Goal: Task Accomplishment & Management: Manage account settings

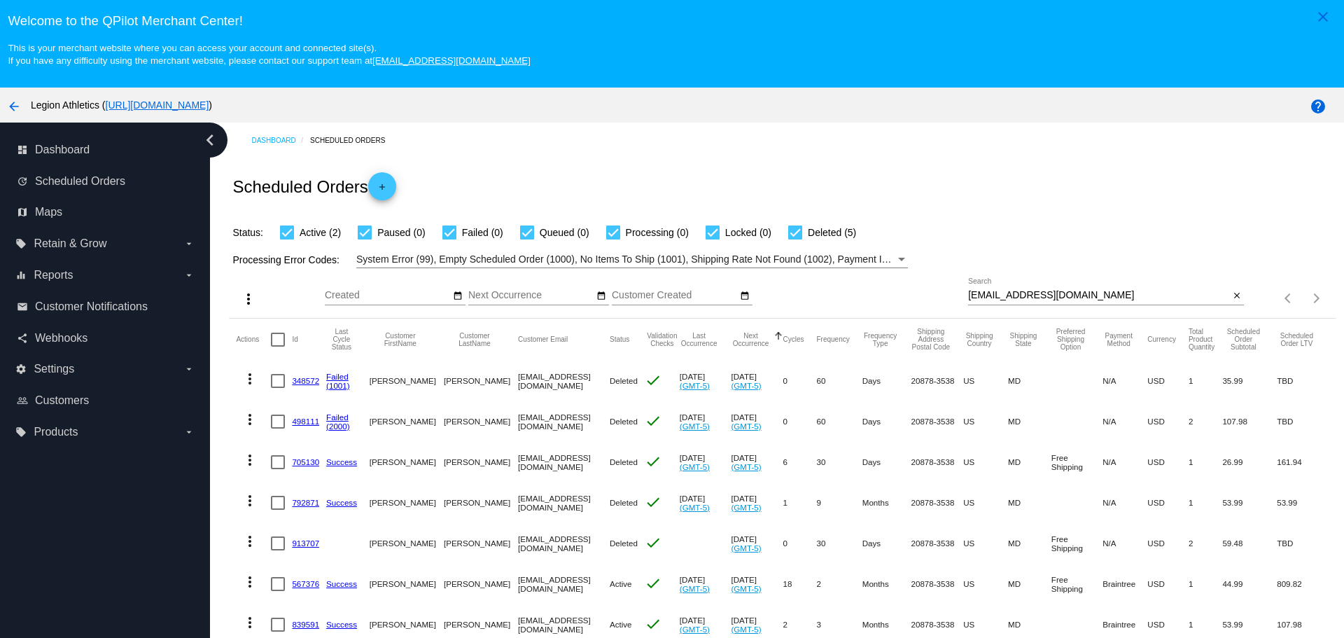
click at [968, 297] on input "[EMAIL_ADDRESS][DOMAIN_NAME]" at bounding box center [1098, 295] width 261 height 11
drag, startPoint x: 959, startPoint y: 297, endPoint x: 1020, endPoint y: 297, distance: 60.9
click at [1020, 297] on input "[EMAIL_ADDRESS][DOMAIN_NAME]" at bounding box center [1098, 295] width 261 height 11
drag, startPoint x: 1020, startPoint y: 297, endPoint x: 995, endPoint y: 297, distance: 25.2
click at [995, 297] on input "[EMAIL_ADDRESS][DOMAIN_NAME]" at bounding box center [1098, 295] width 261 height 11
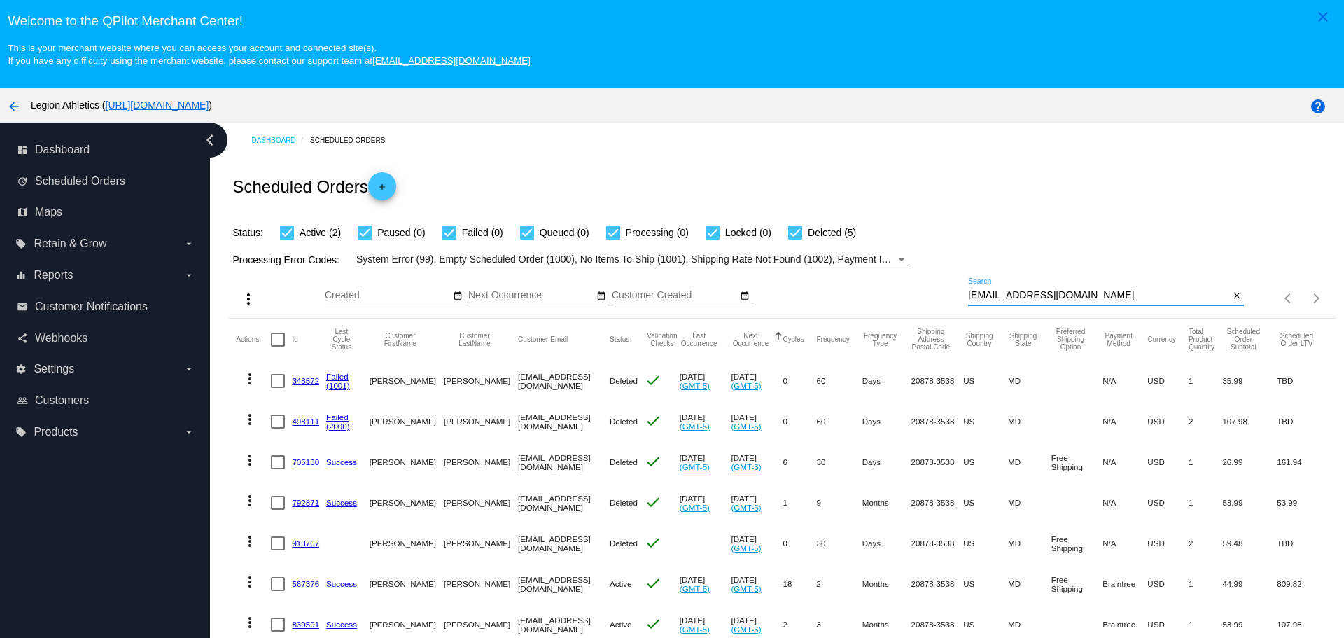
click at [995, 297] on input "[EMAIL_ADDRESS][DOMAIN_NAME]" at bounding box center [1098, 295] width 261 height 11
click at [999, 297] on input "[EMAIL_ADDRESS][DOMAIN_NAME]" at bounding box center [1098, 295] width 261 height 11
paste input "[PERSON_NAME].[PERSON_NAME]"
type input "[PERSON_NAME][EMAIL_ADDRESS][DOMAIN_NAME]"
click at [933, 212] on div "Scheduled Orders add" at bounding box center [782, 186] width 1107 height 56
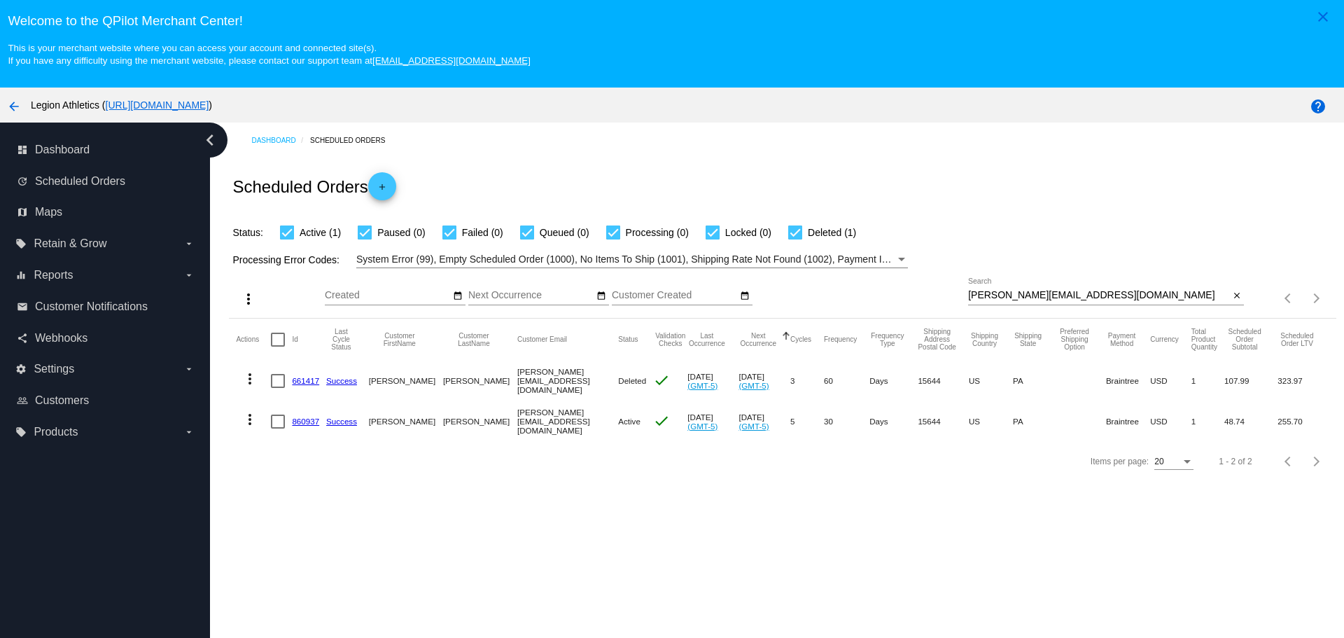
click at [311, 421] on link "860937" at bounding box center [305, 420] width 27 height 9
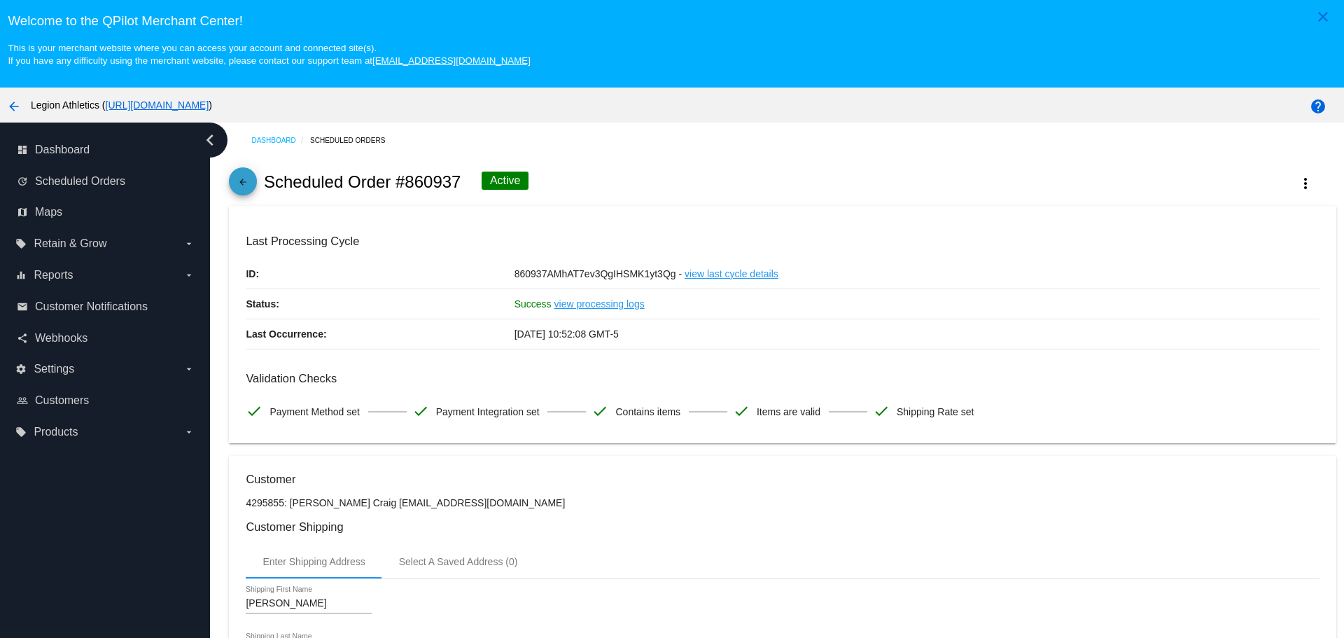
click at [249, 185] on mat-icon "arrow_back" at bounding box center [242, 185] width 17 height 17
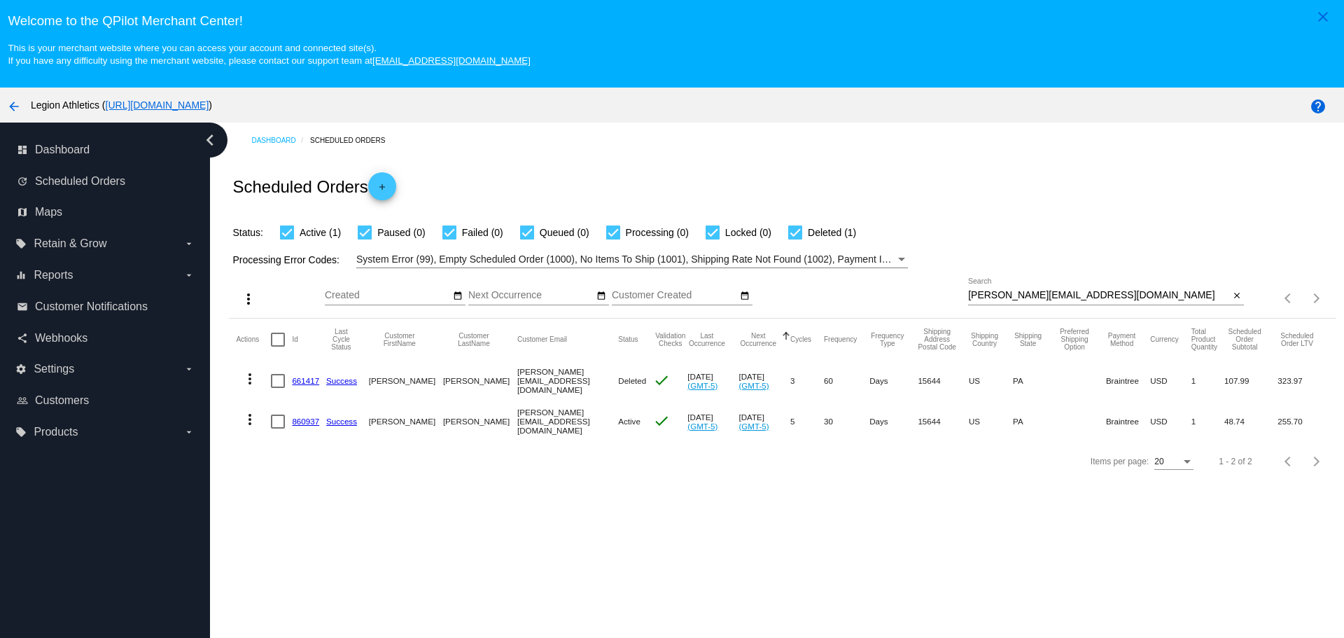
click at [307, 383] on link "661417" at bounding box center [305, 380] width 27 height 9
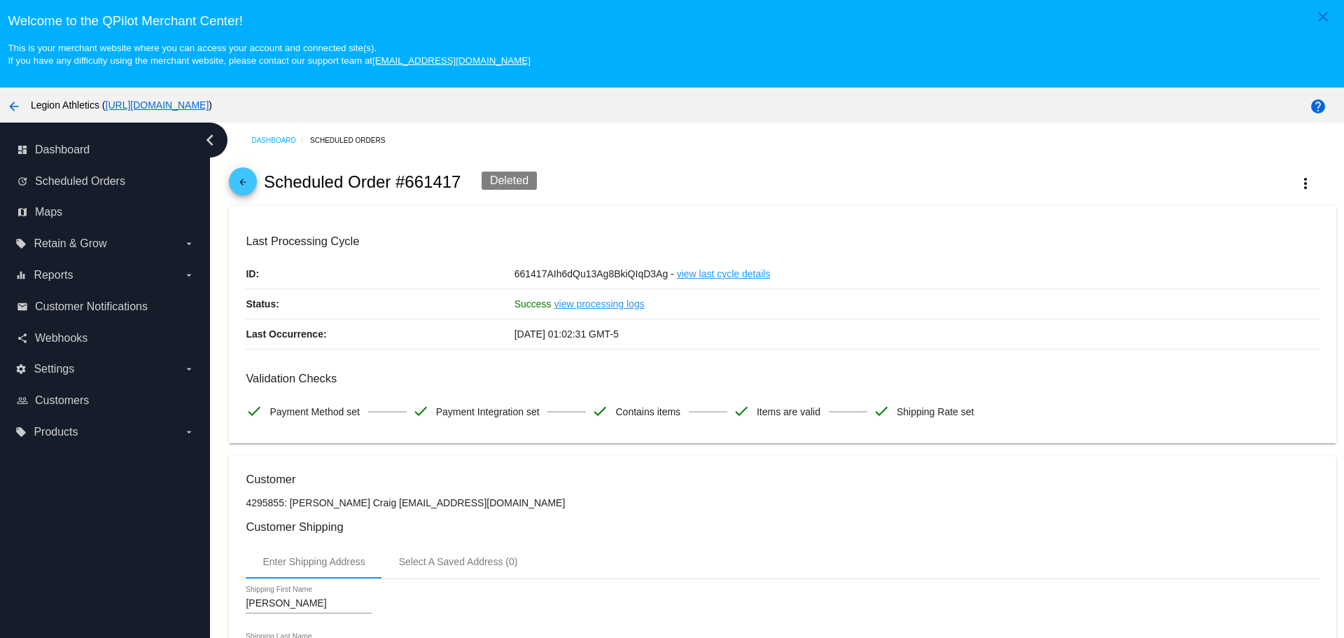
click at [254, 191] on div "arrow_back Scheduled Order #661417 Deleted more_vert" at bounding box center [782, 182] width 1107 height 48
click at [246, 186] on mat-icon "arrow_back" at bounding box center [242, 185] width 17 height 17
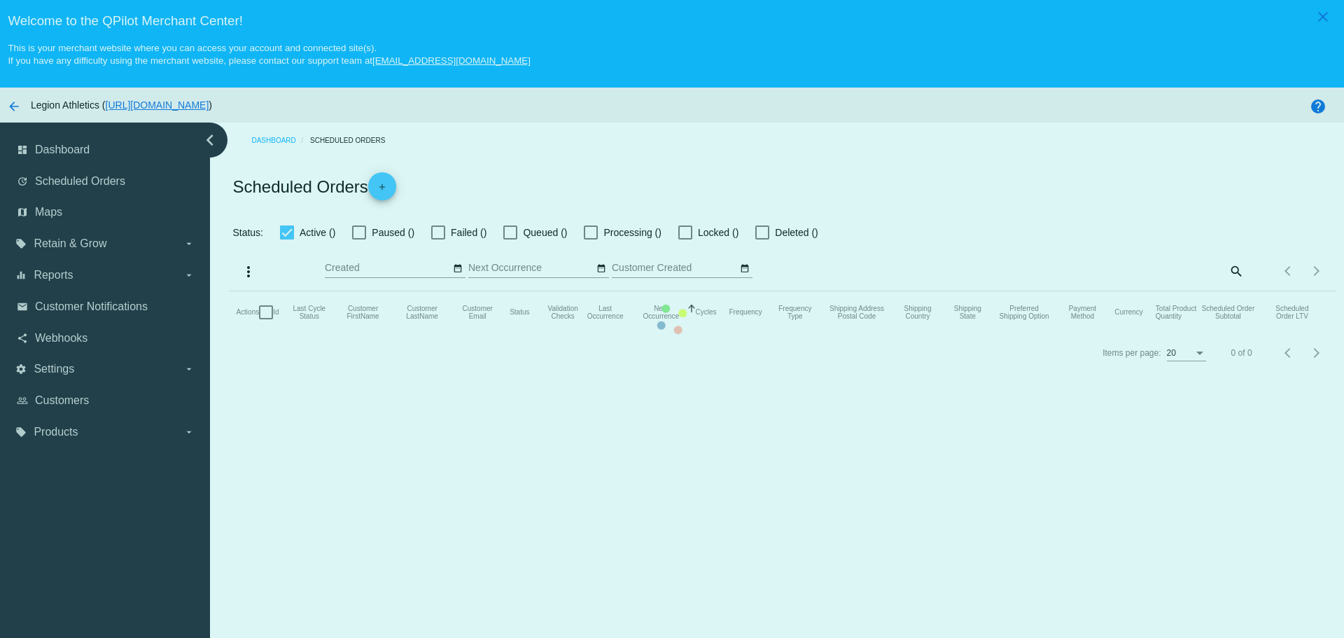
checkbox input "true"
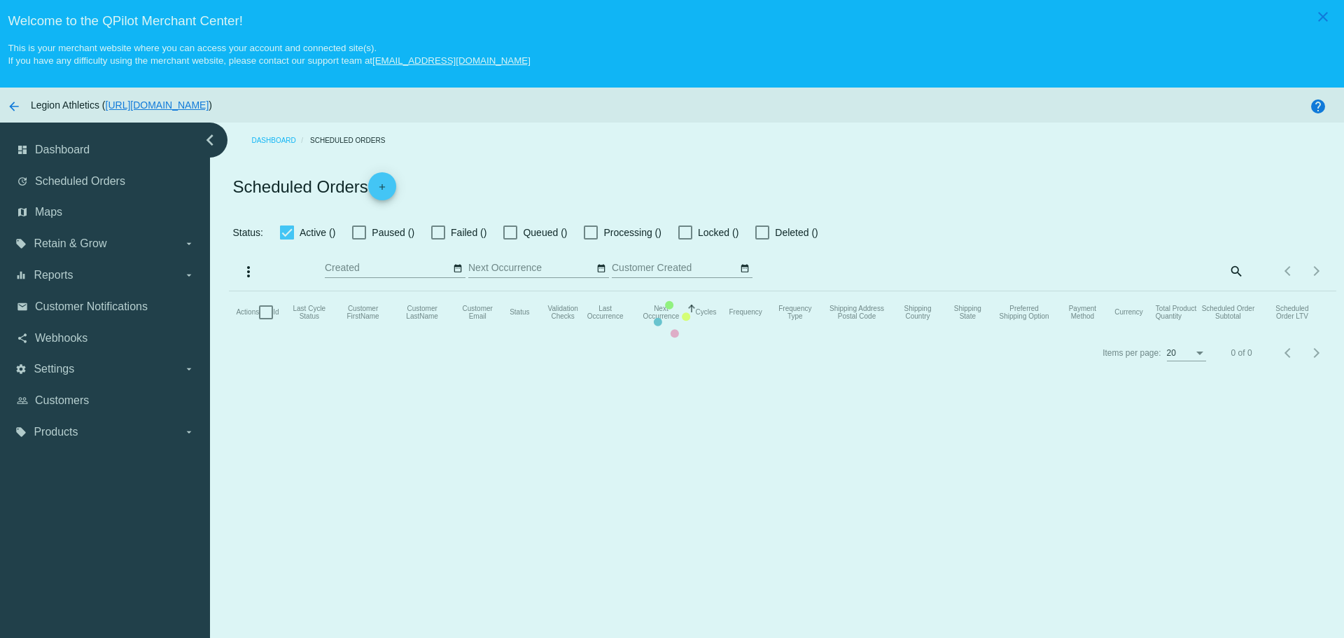
checkbox input "true"
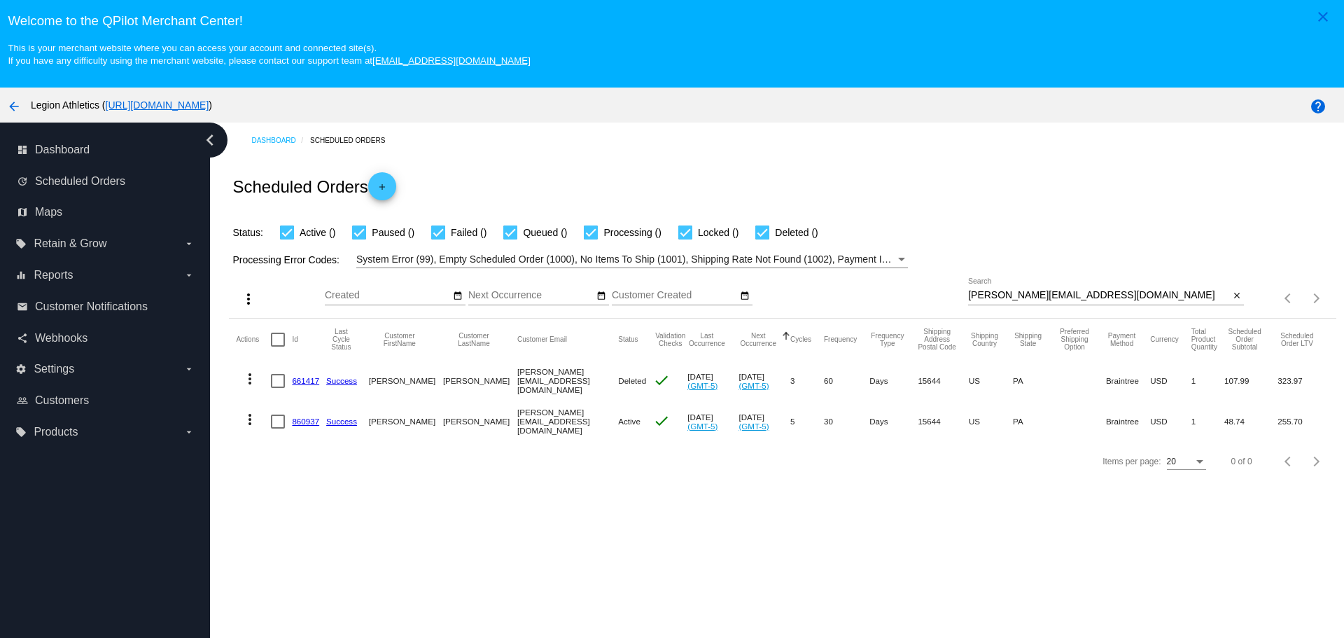
click at [304, 420] on link "860937" at bounding box center [305, 420] width 27 height 9
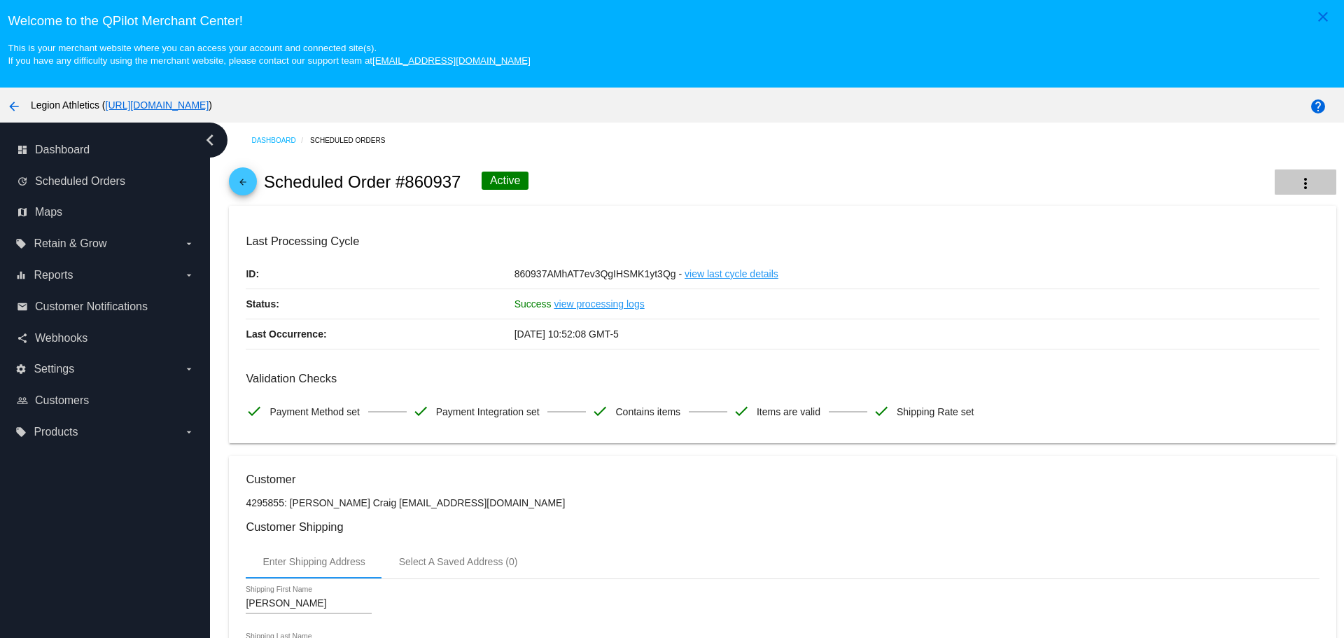
click at [1275, 187] on button "more_vert" at bounding box center [1306, 181] width 62 height 25
click at [1197, 197] on span "View Event Logs" at bounding box center [1197, 191] width 73 height 11
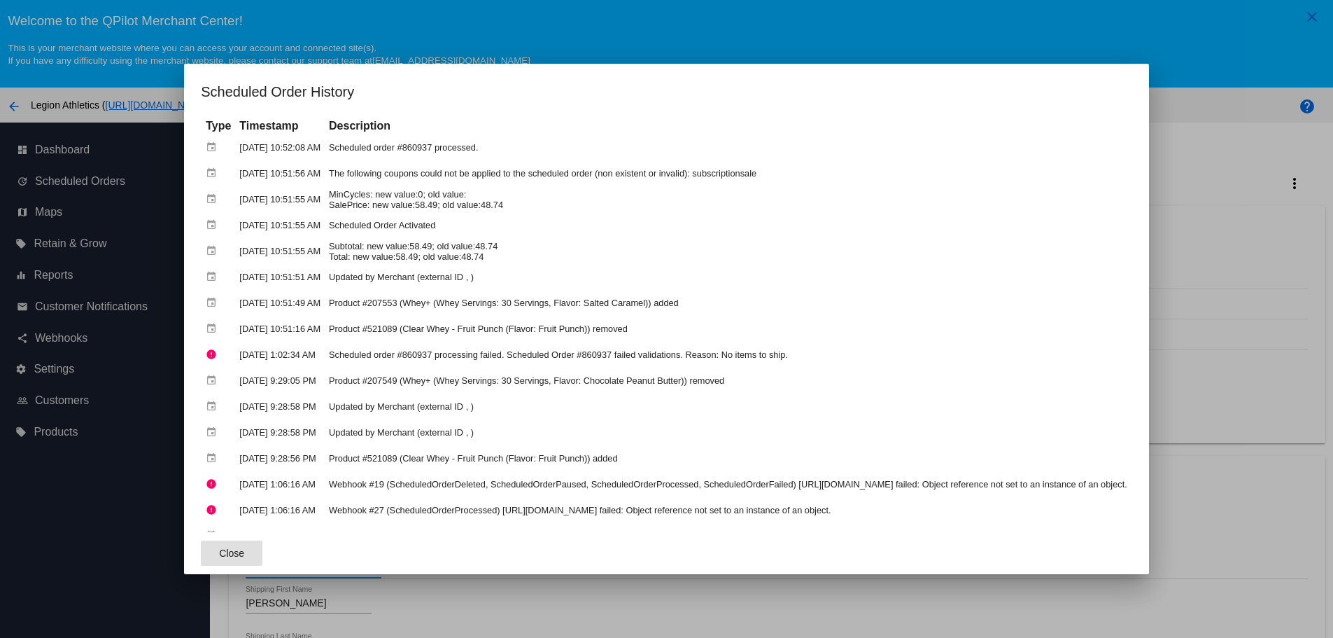
click at [201, 552] on button "Close" at bounding box center [232, 552] width 62 height 25
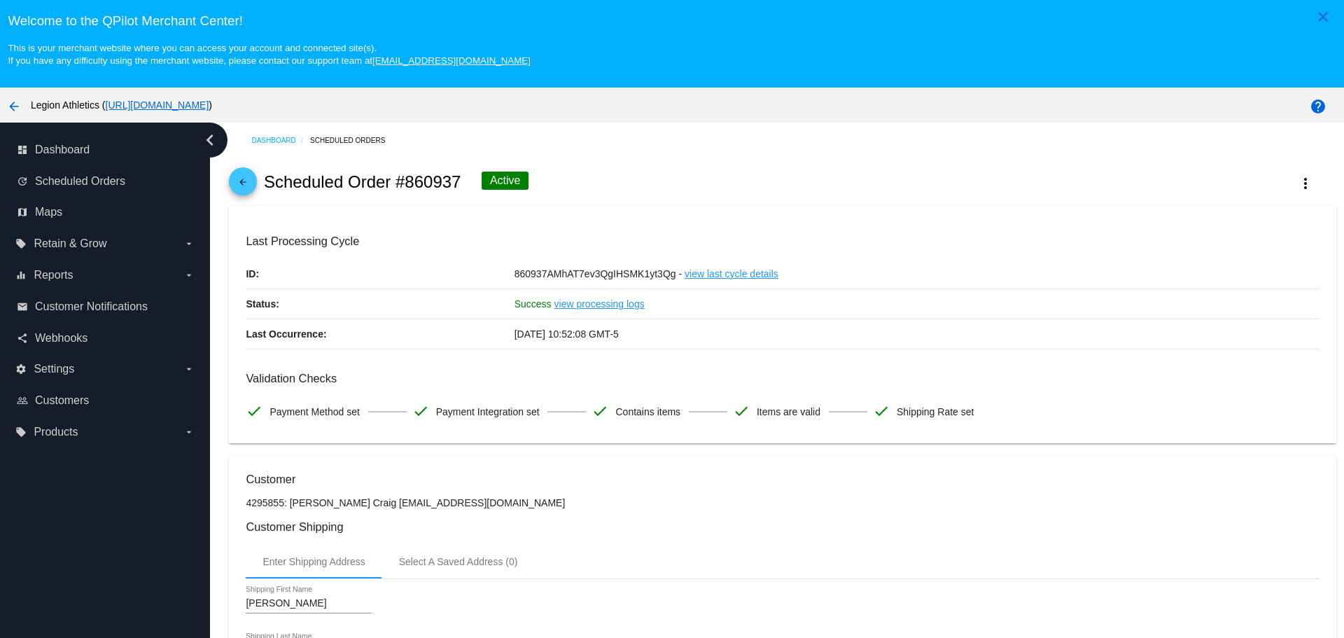
click at [239, 181] on mat-icon "arrow_back" at bounding box center [242, 185] width 17 height 17
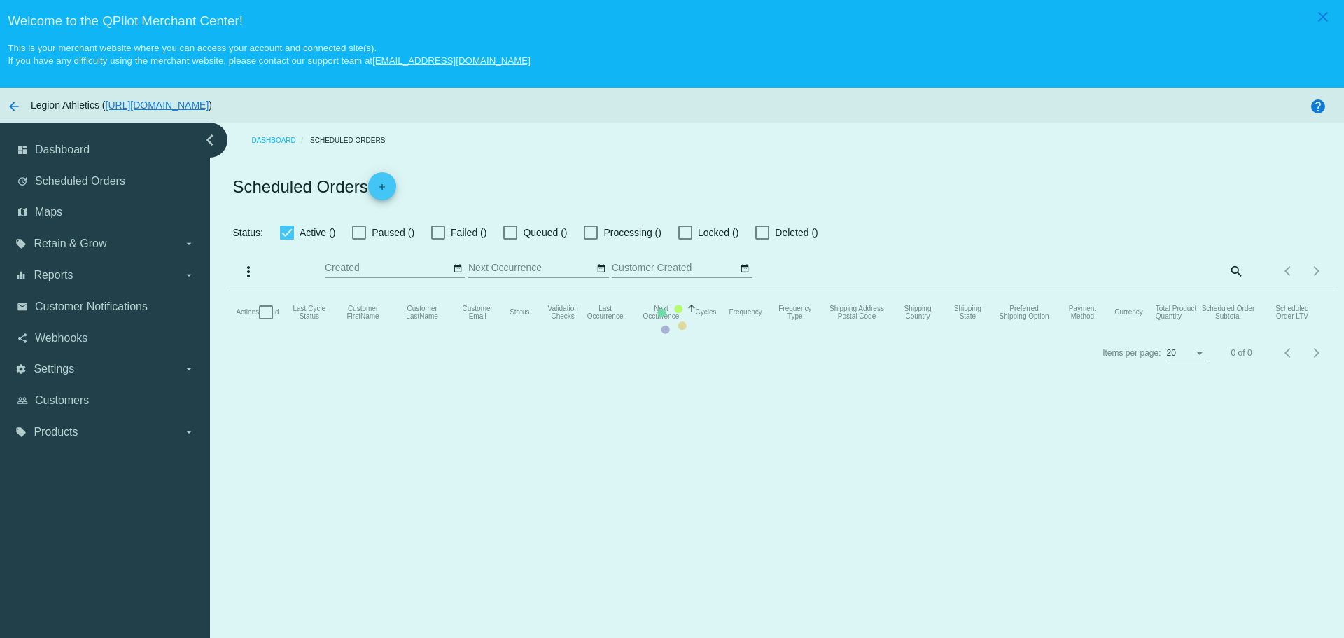
checkbox input "true"
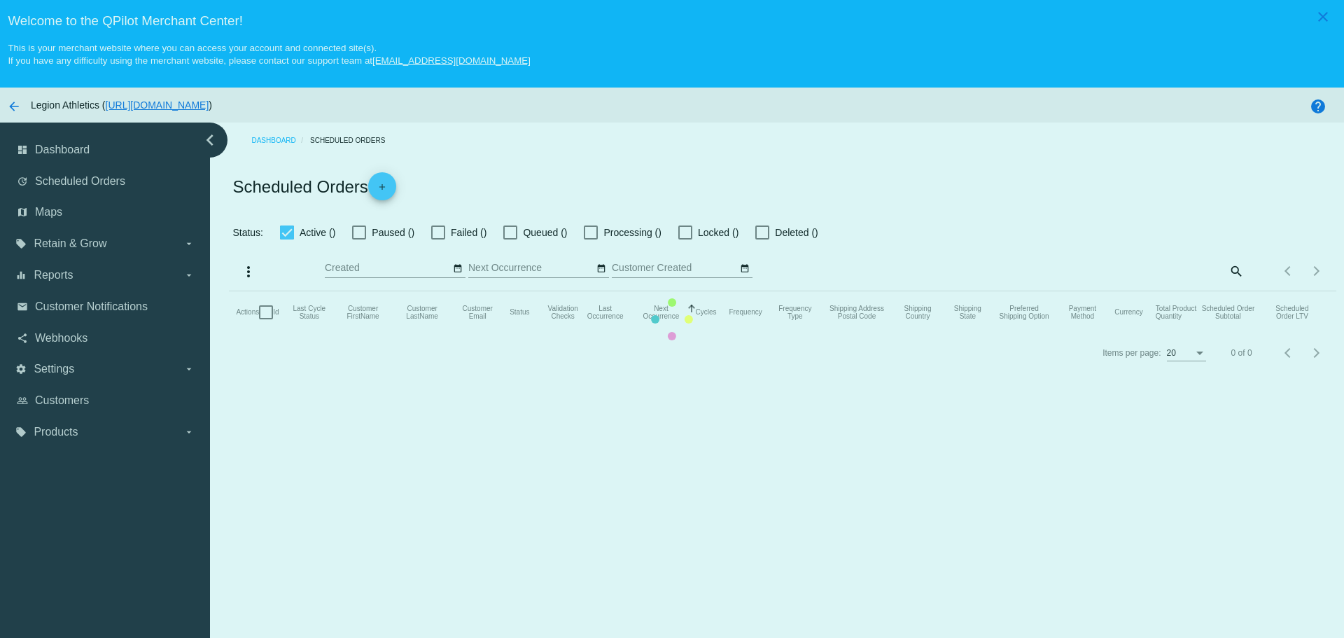
checkbox input "true"
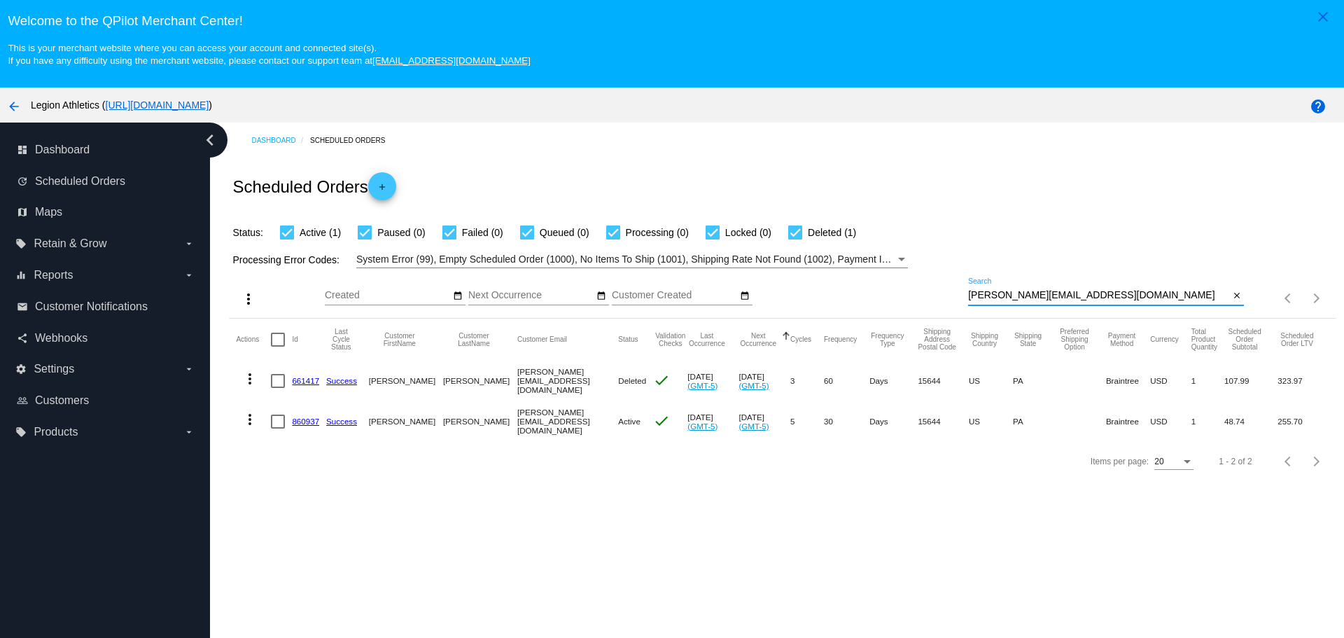
click at [968, 298] on input "[PERSON_NAME][EMAIL_ADDRESS][DOMAIN_NAME]" at bounding box center [1098, 295] width 261 height 11
drag, startPoint x: 962, startPoint y: 298, endPoint x: 1064, endPoint y: 300, distance: 101.5
click at [1064, 300] on input "[PERSON_NAME][EMAIL_ADDRESS][DOMAIN_NAME]" at bounding box center [1098, 295] width 261 height 11
paste input "abeth22@ao"
type input "[EMAIL_ADDRESS][DOMAIN_NAME]"
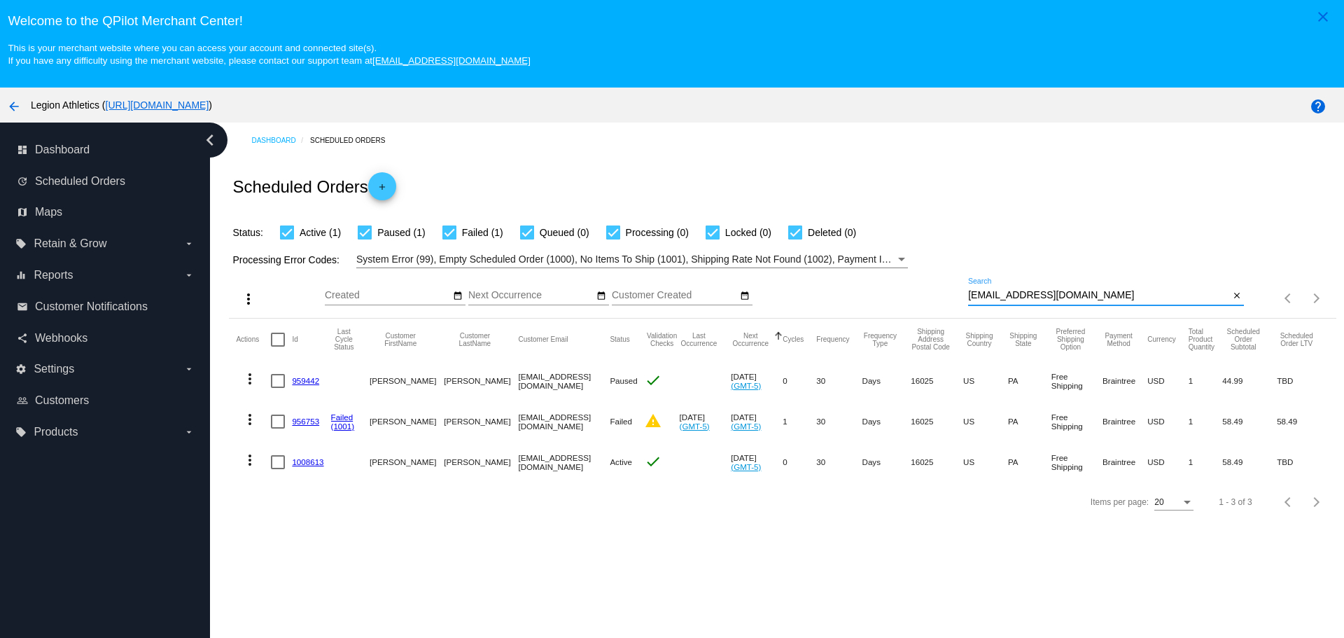
click at [303, 379] on link "959442" at bounding box center [305, 380] width 27 height 9
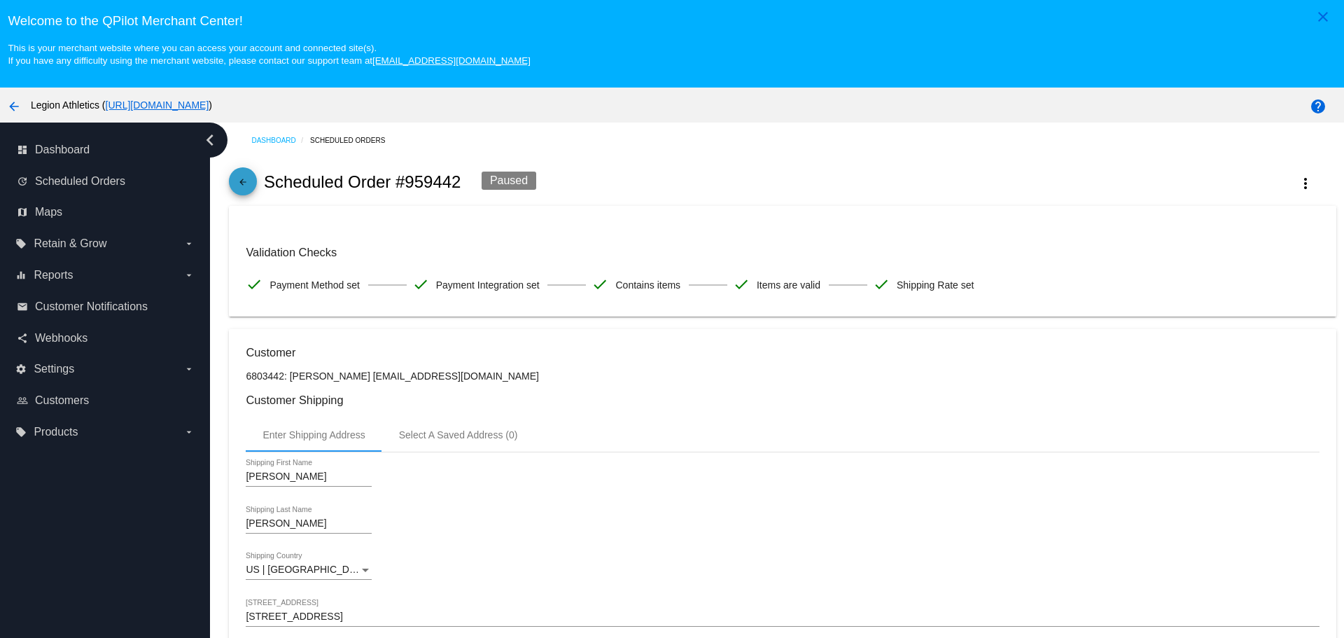
click at [237, 188] on mat-icon "arrow_back" at bounding box center [242, 185] width 17 height 17
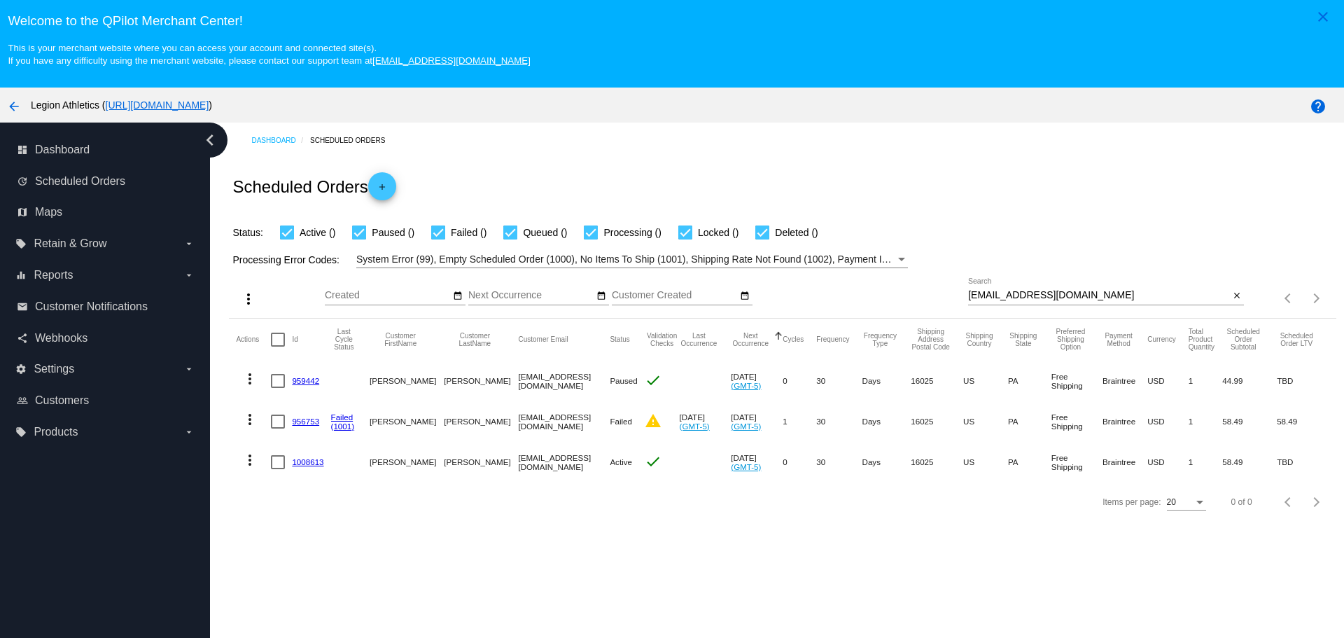
click at [296, 419] on link "956753" at bounding box center [305, 420] width 27 height 9
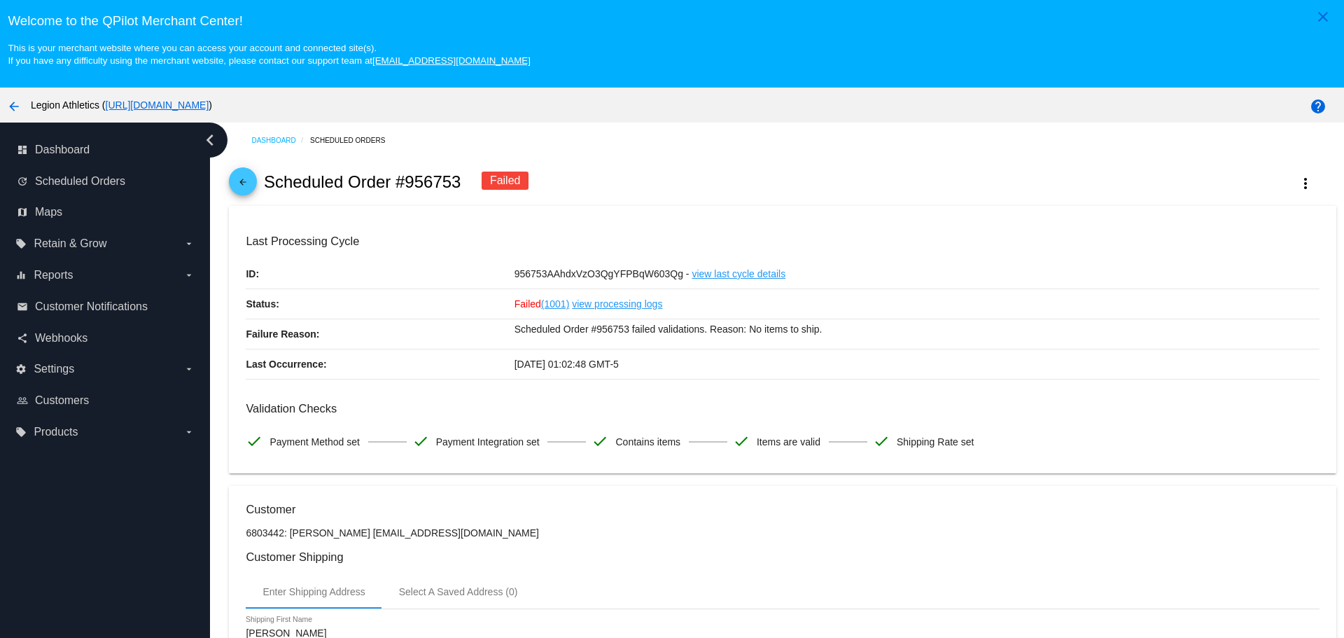
click at [248, 185] on mat-icon "arrow_back" at bounding box center [242, 185] width 17 height 17
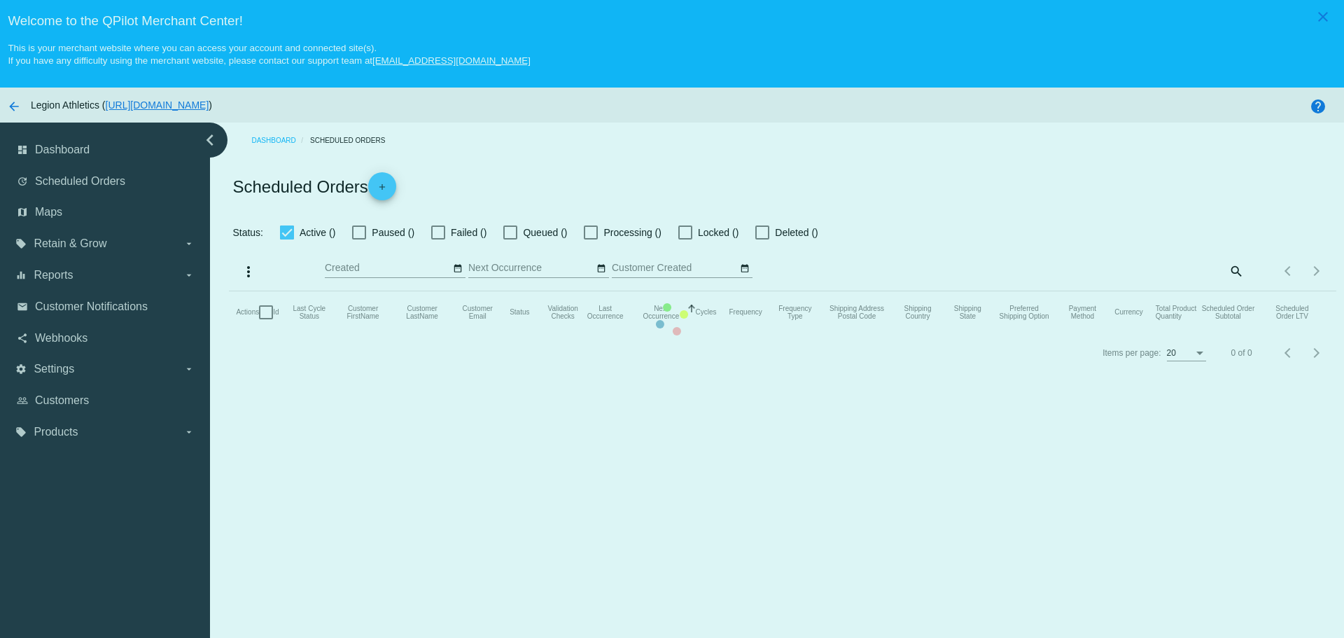
checkbox input "true"
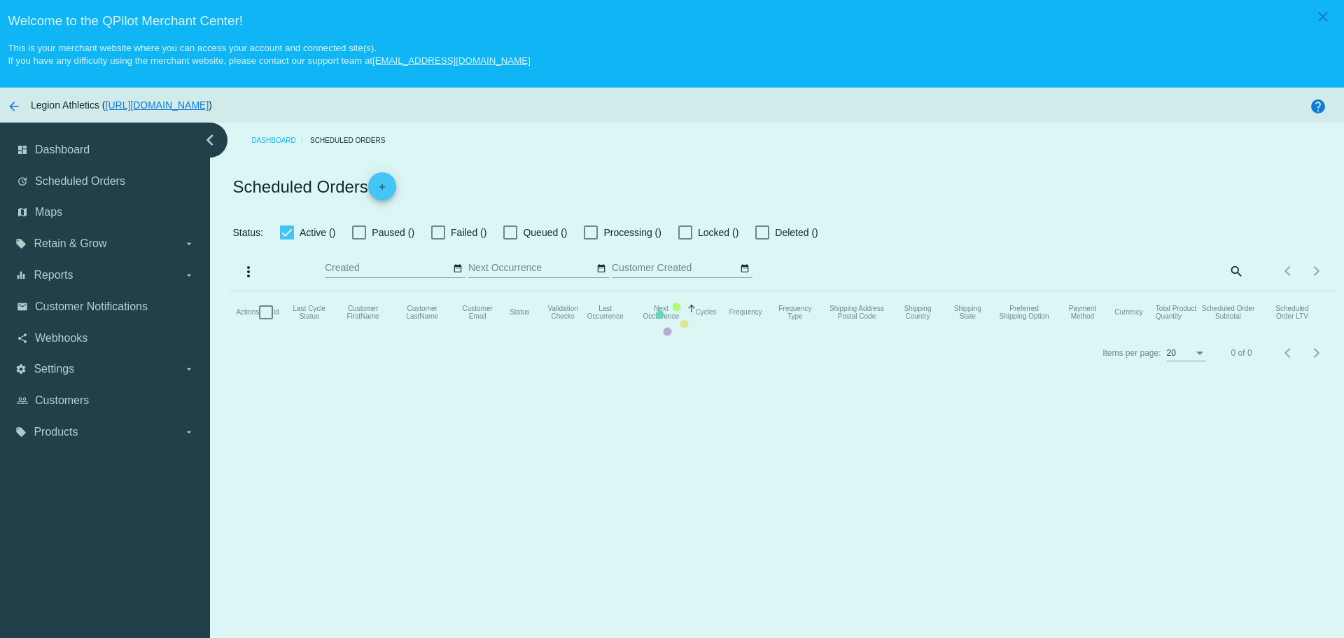
checkbox input "true"
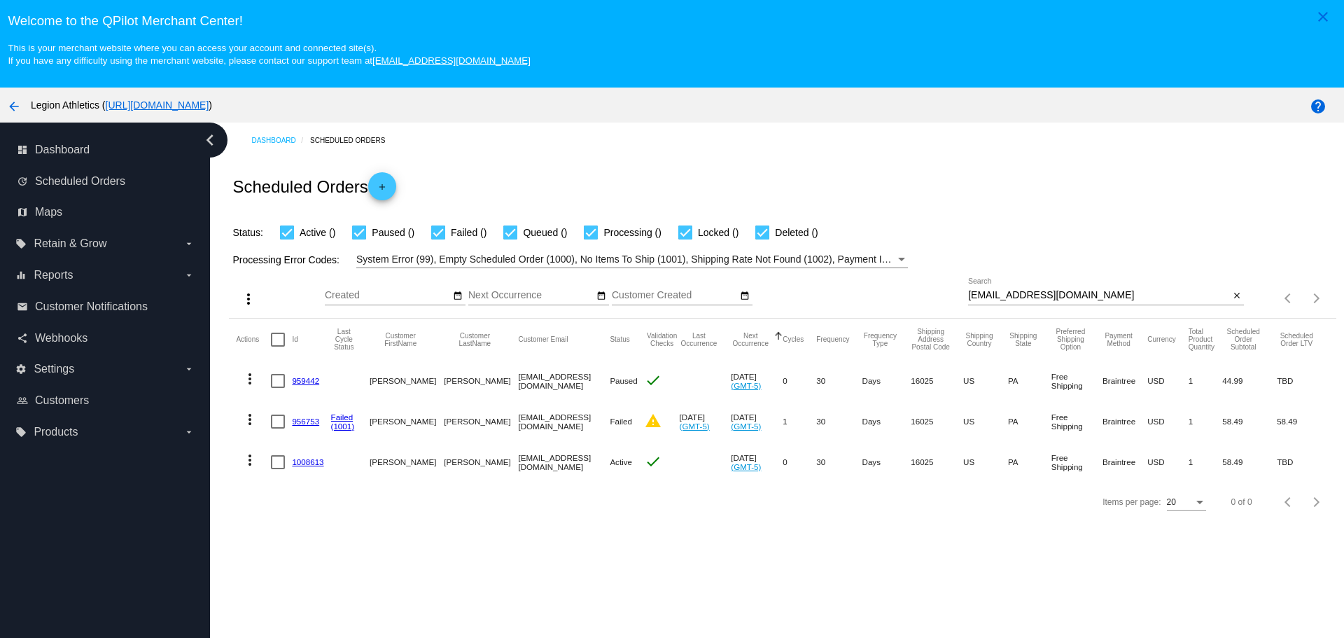
click at [318, 463] on link "1008613" at bounding box center [307, 461] width 31 height 9
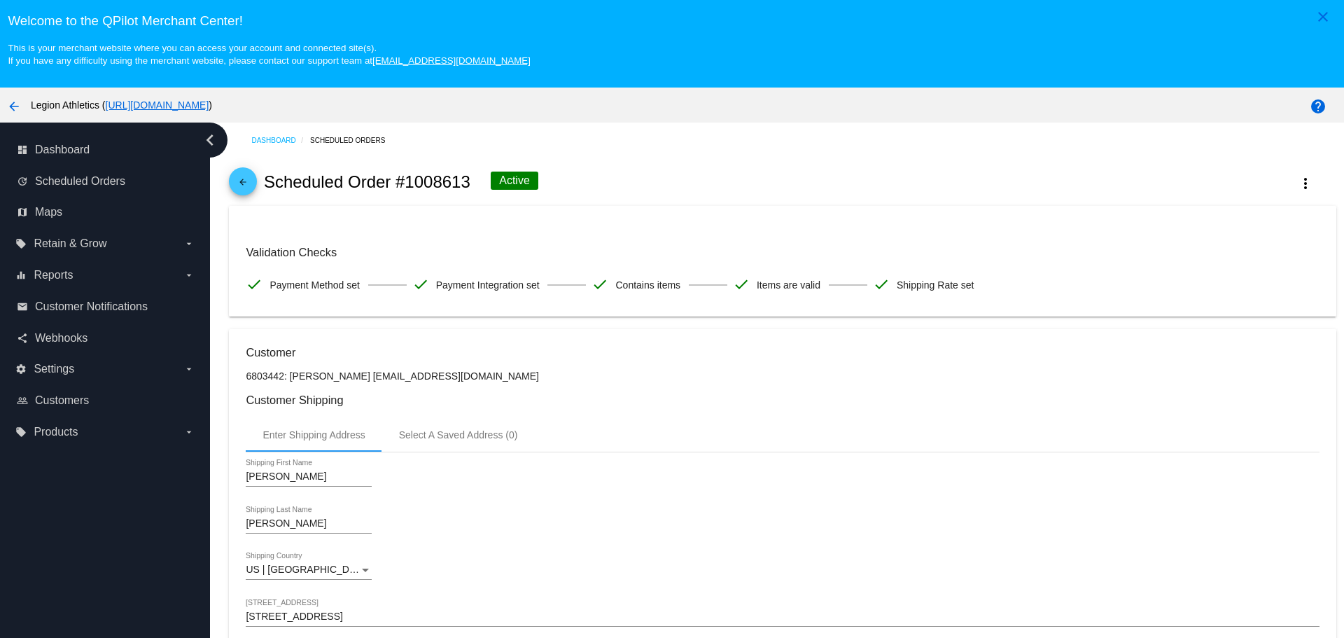
click at [248, 179] on mat-icon "arrow_back" at bounding box center [242, 185] width 17 height 17
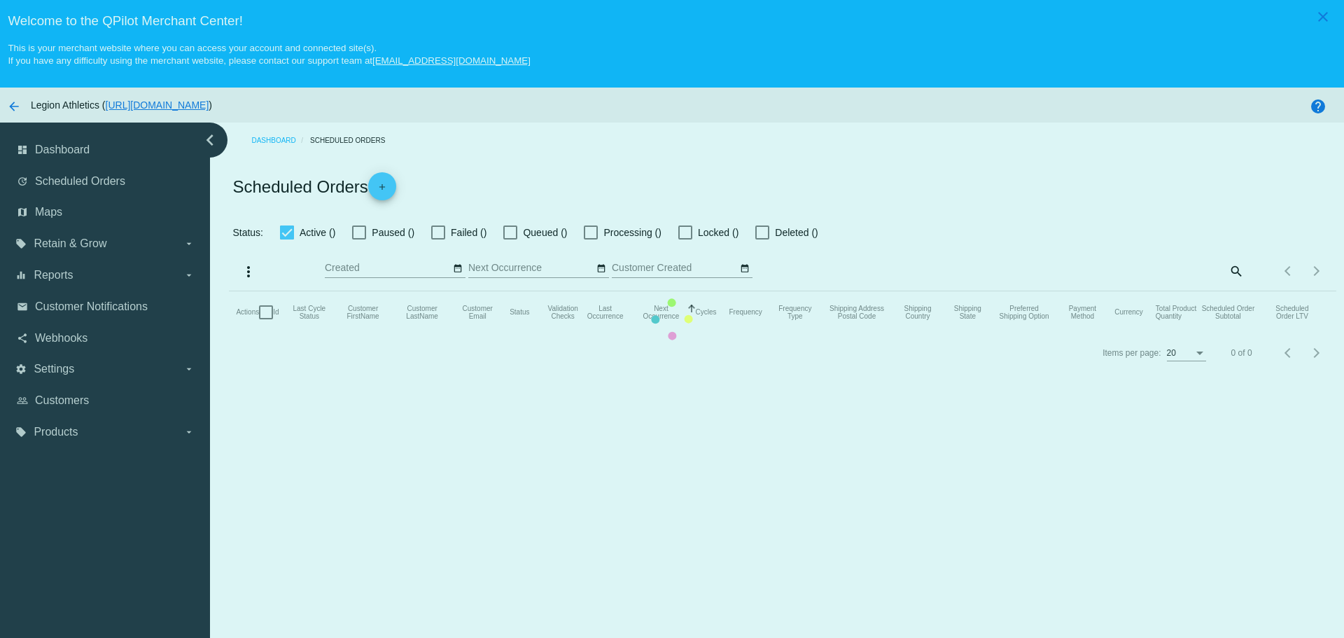
checkbox input "true"
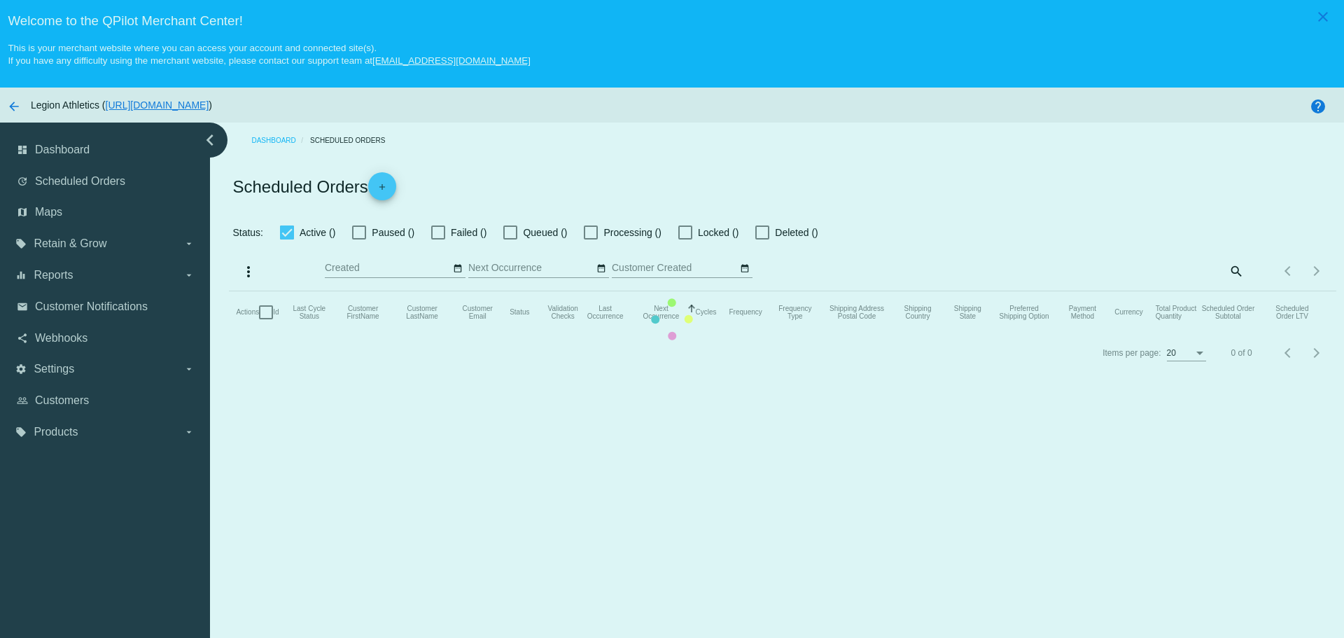
checkbox input "true"
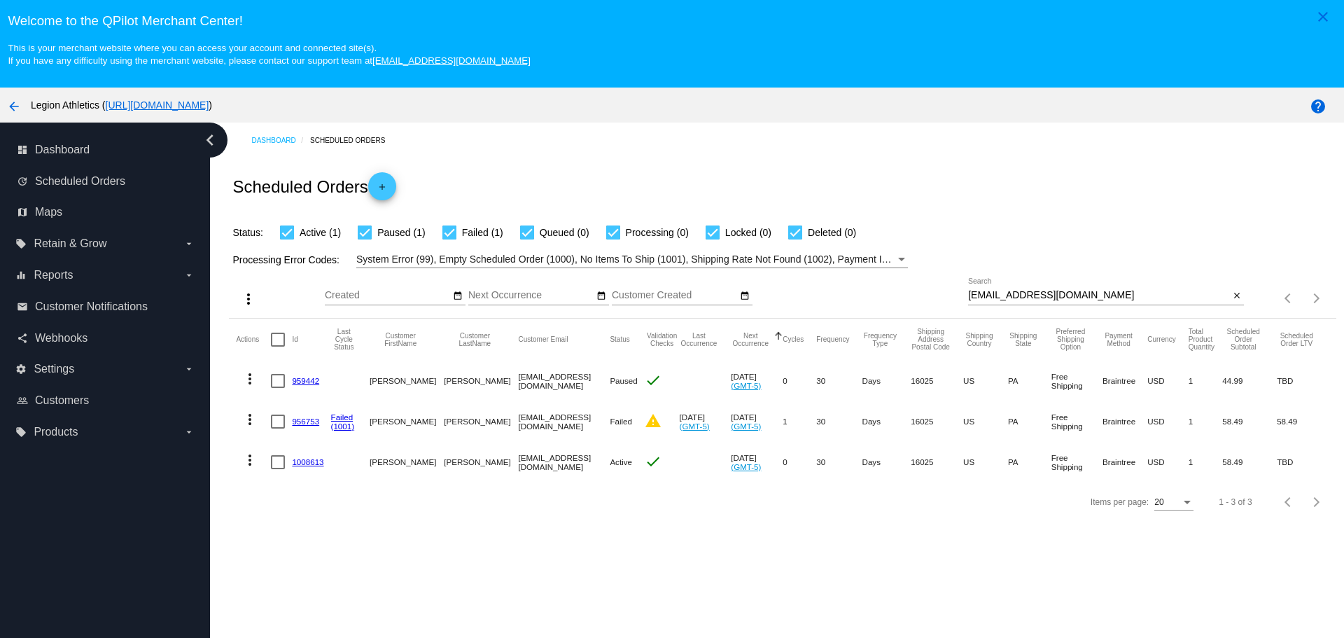
click at [974, 292] on input "[EMAIL_ADDRESS][DOMAIN_NAME]" at bounding box center [1098, 295] width 261 height 11
drag, startPoint x: 974, startPoint y: 292, endPoint x: 1026, endPoint y: 295, distance: 51.9
click at [1026, 295] on input "[EMAIL_ADDRESS][DOMAIN_NAME]" at bounding box center [1098, 295] width 261 height 11
paste input "jacksoncary10@gmai"
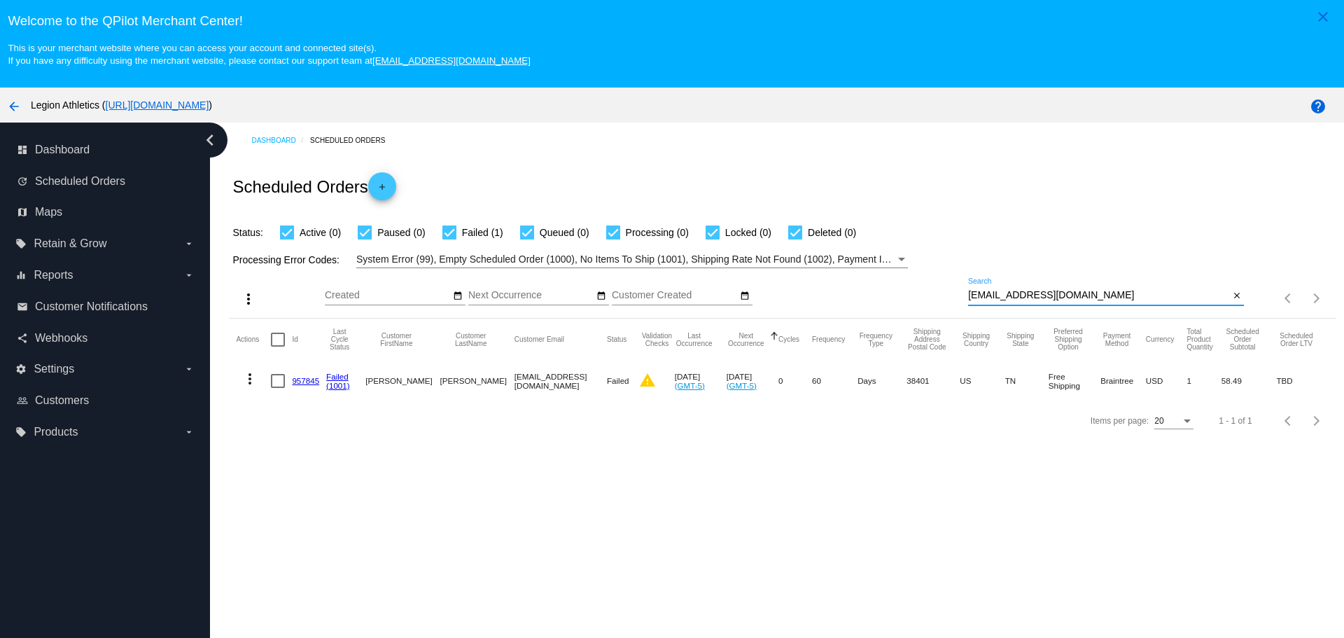
type input "[EMAIL_ADDRESS][DOMAIN_NAME]"
click at [309, 377] on link "957845" at bounding box center [305, 380] width 27 height 9
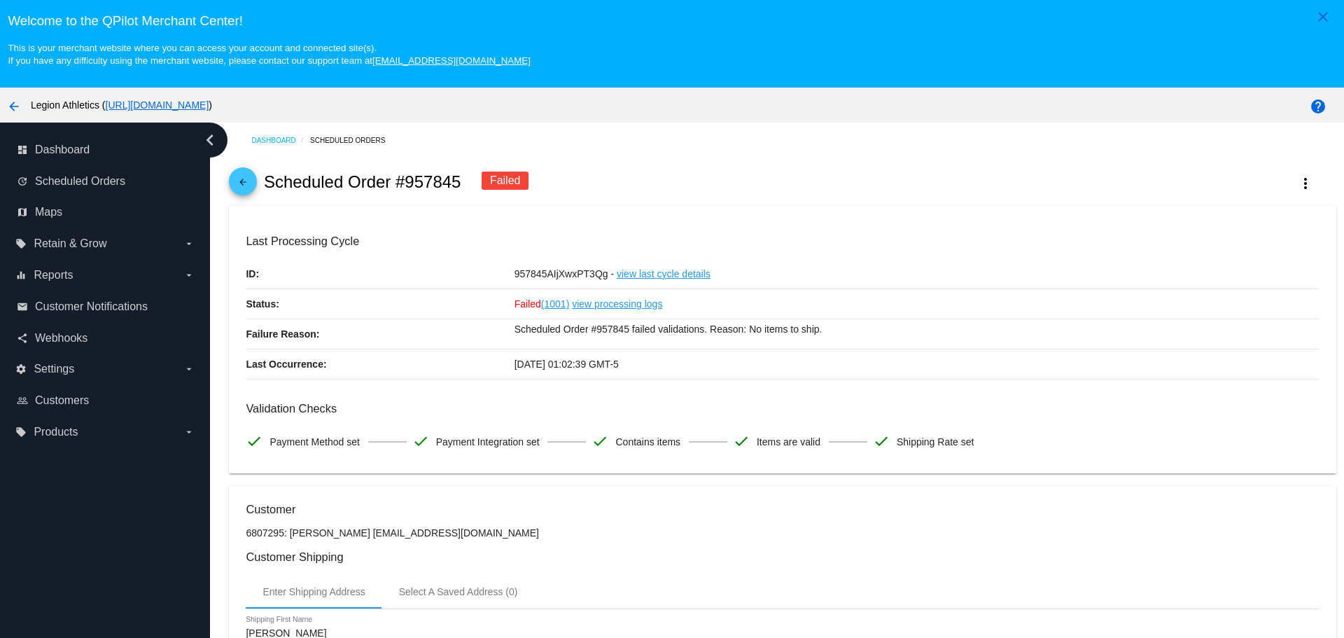
click at [240, 183] on mat-icon "arrow_back" at bounding box center [242, 185] width 17 height 17
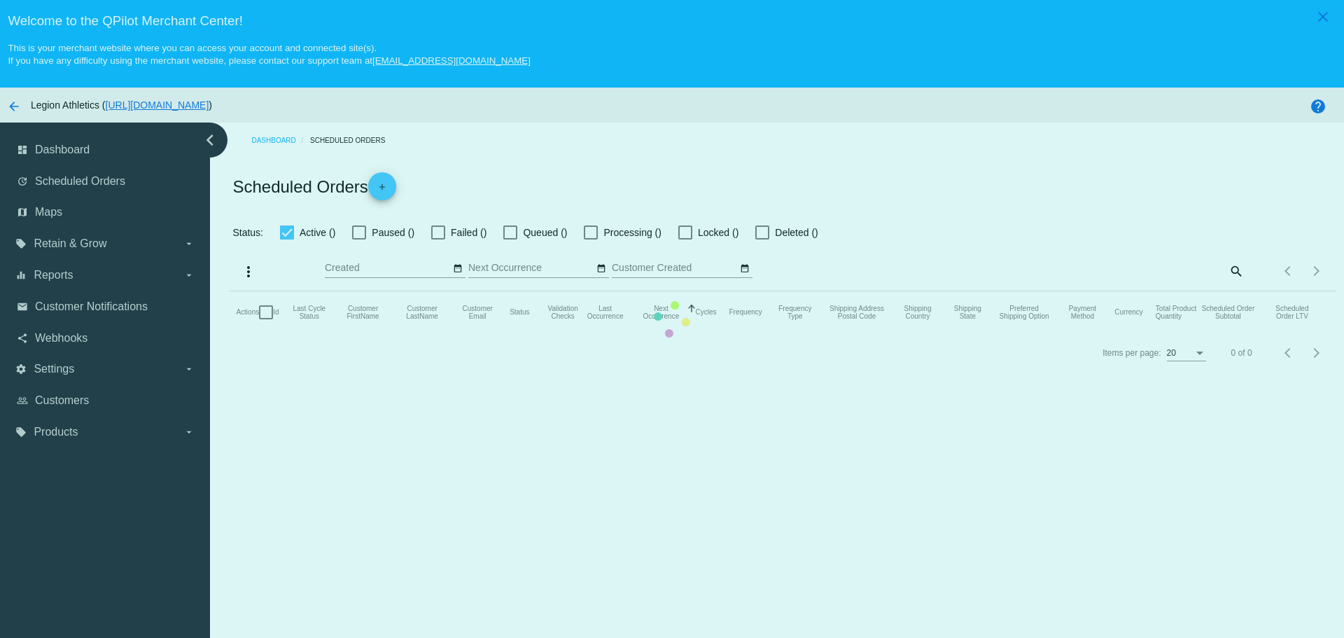
checkbox input "true"
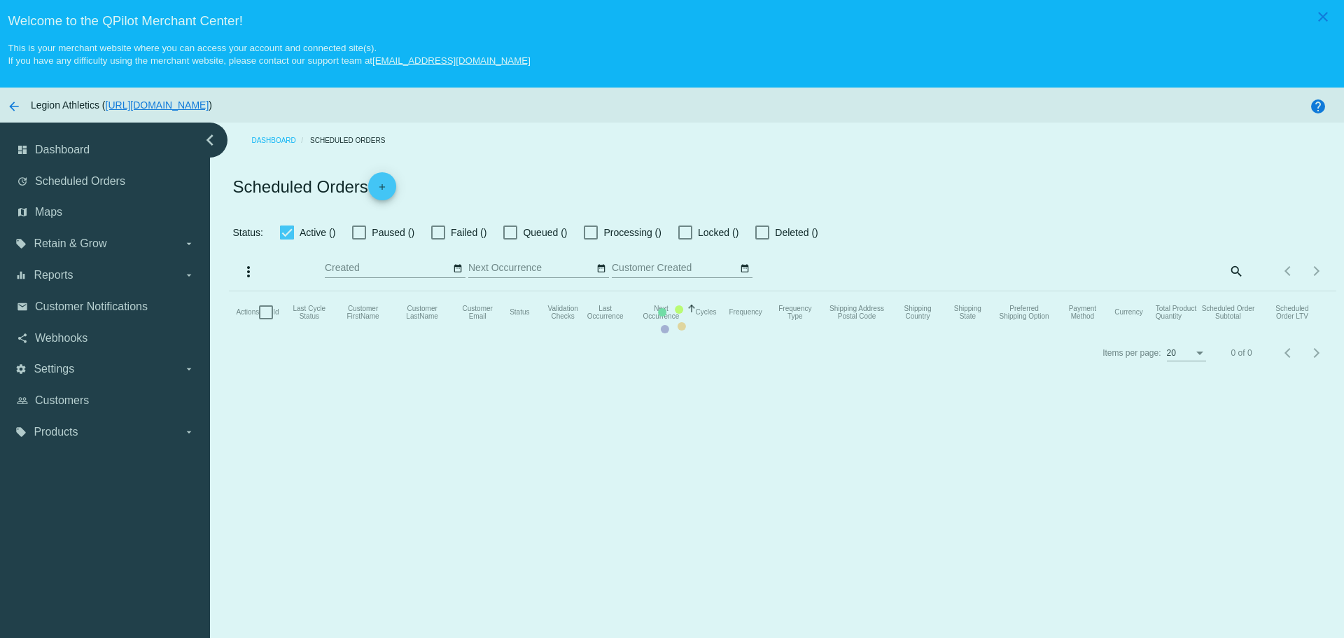
checkbox input "true"
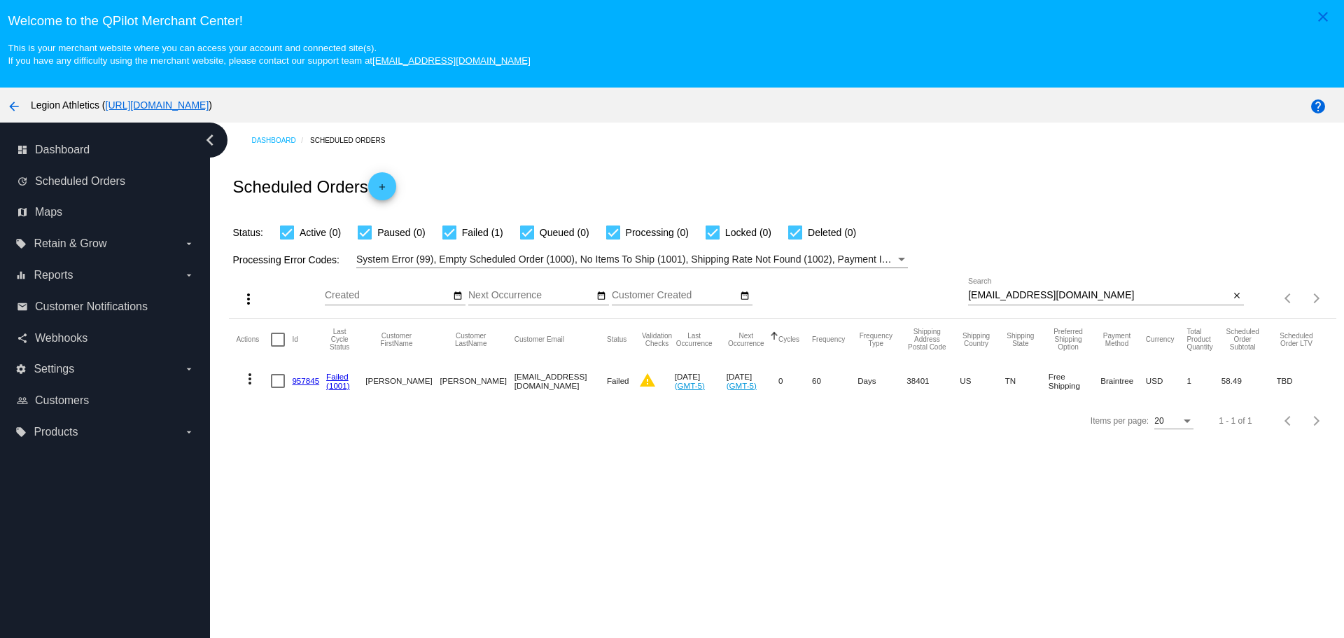
drag, startPoint x: 962, startPoint y: 293, endPoint x: 975, endPoint y: 294, distance: 12.7
click at [968, 293] on input "[EMAIL_ADDRESS][DOMAIN_NAME]" at bounding box center [1098, 295] width 261 height 11
drag, startPoint x: 975, startPoint y: 294, endPoint x: 1066, endPoint y: 299, distance: 91.1
click at [1066, 299] on input "[EMAIL_ADDRESS][DOMAIN_NAME]" at bounding box center [1098, 295] width 261 height 11
paste input "uliemanning825"
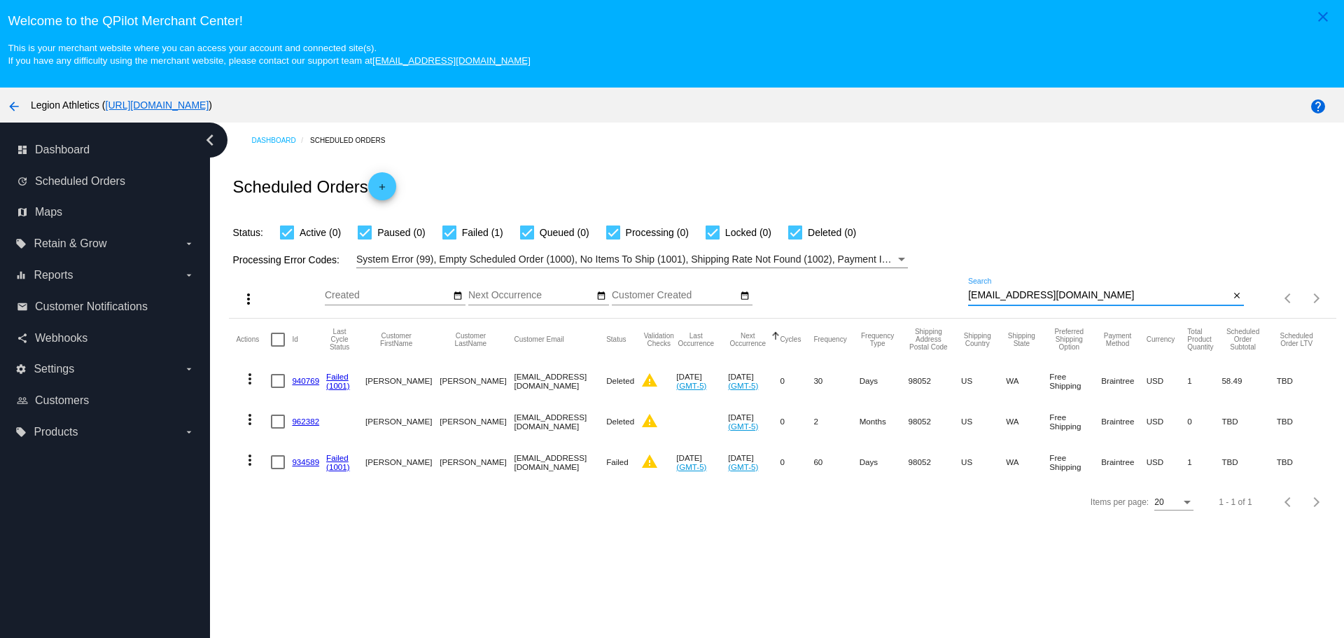
type input "[EMAIL_ADDRESS][DOMAIN_NAME]"
click at [299, 465] on link "934589" at bounding box center [305, 461] width 27 height 9
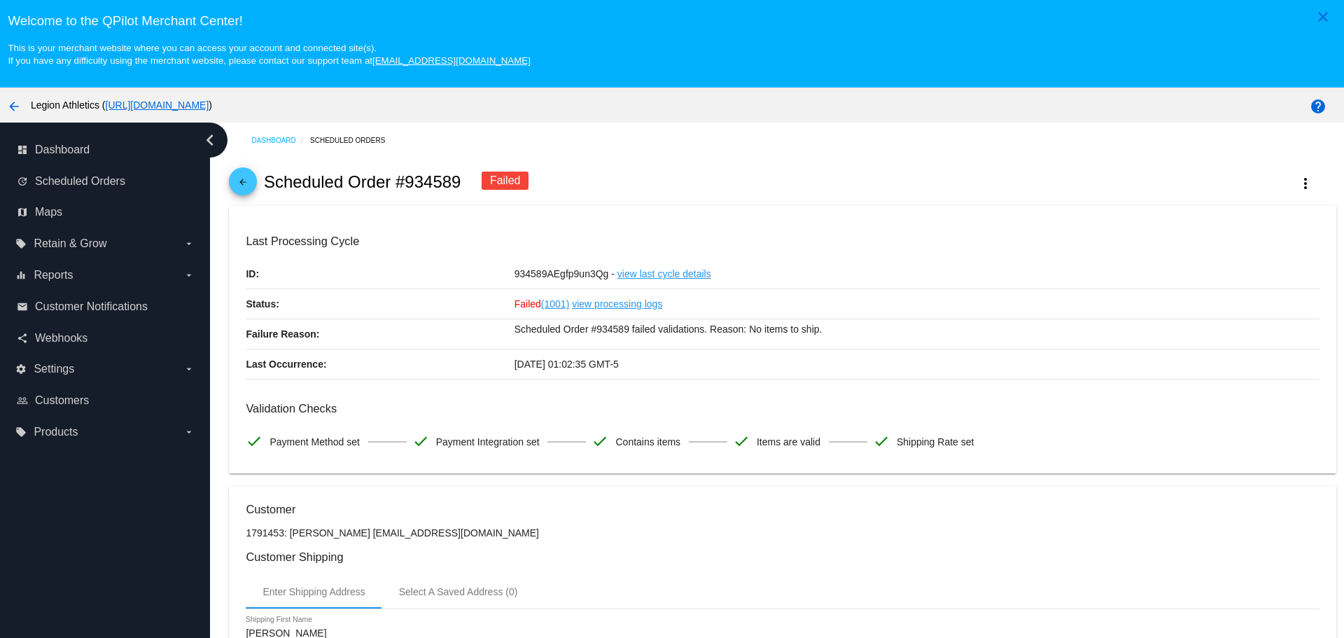
click at [244, 193] on mat-icon "arrow_back" at bounding box center [242, 185] width 17 height 17
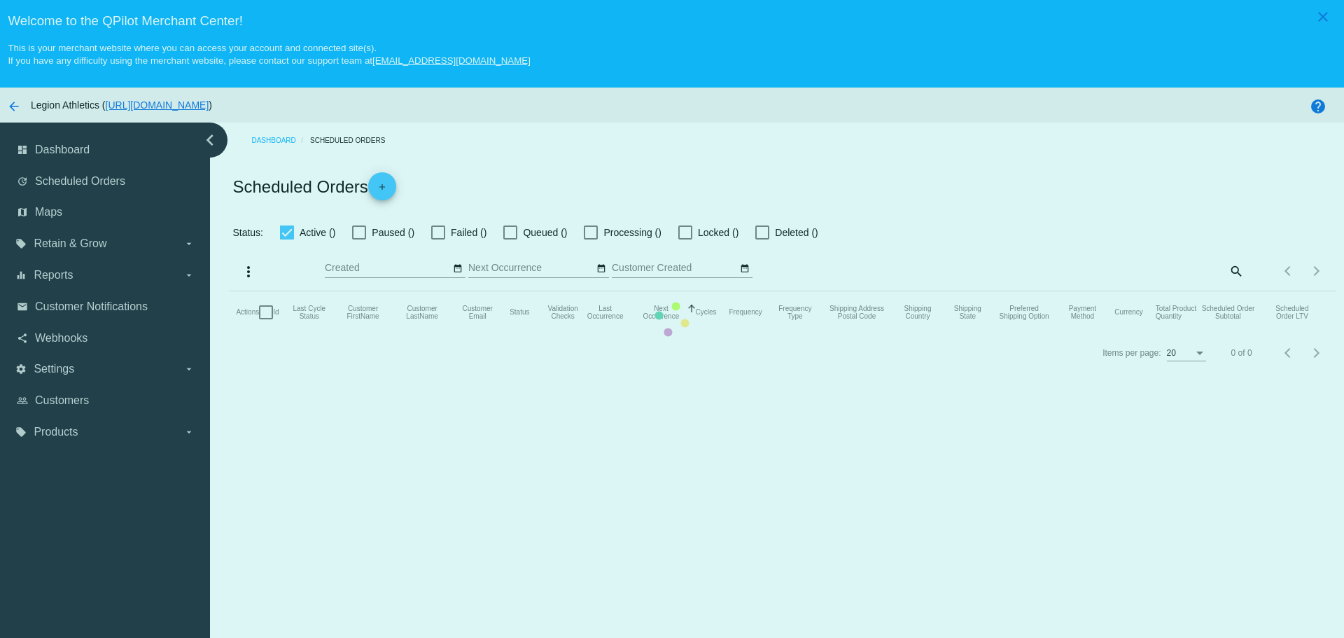
checkbox input "true"
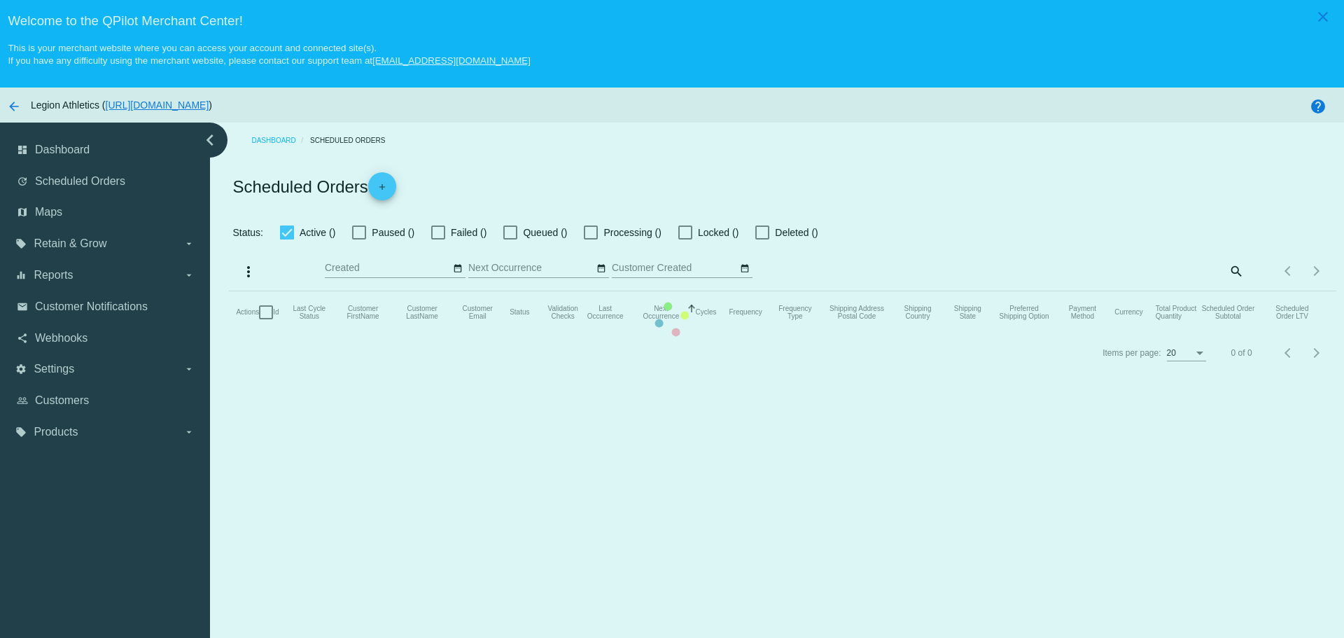
checkbox input "true"
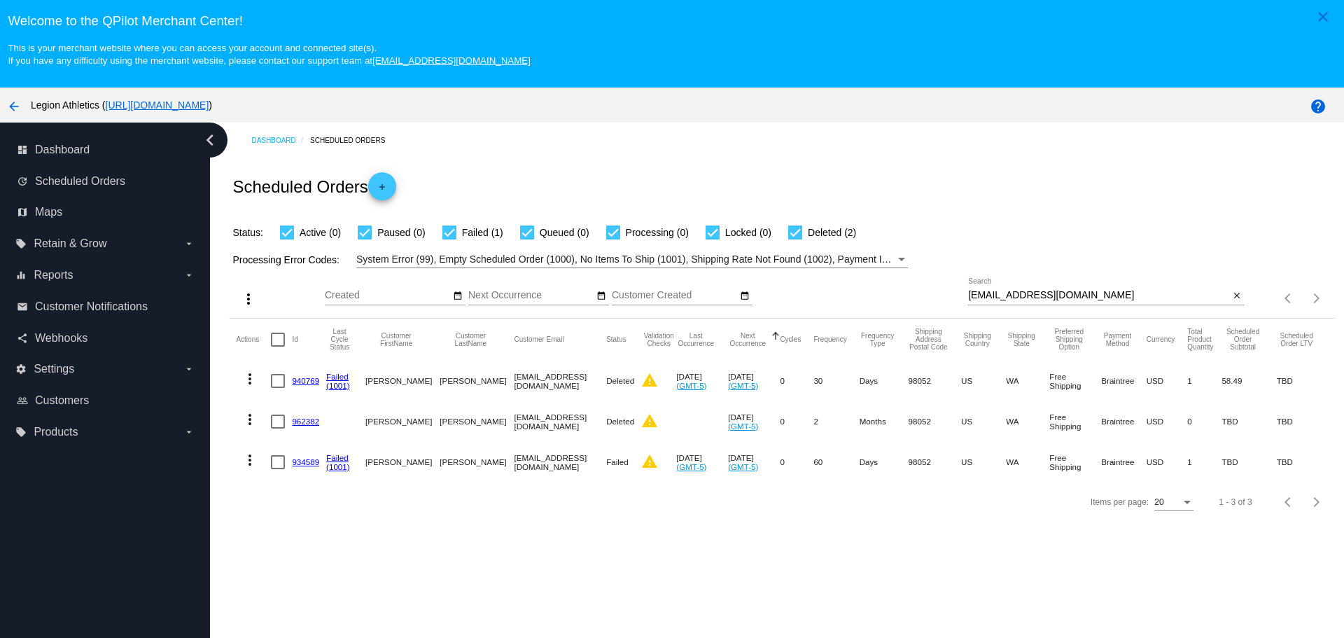
click at [995, 295] on input "[EMAIL_ADDRESS][DOMAIN_NAME]" at bounding box center [1098, 295] width 261 height 11
paste input "amykuy@hot"
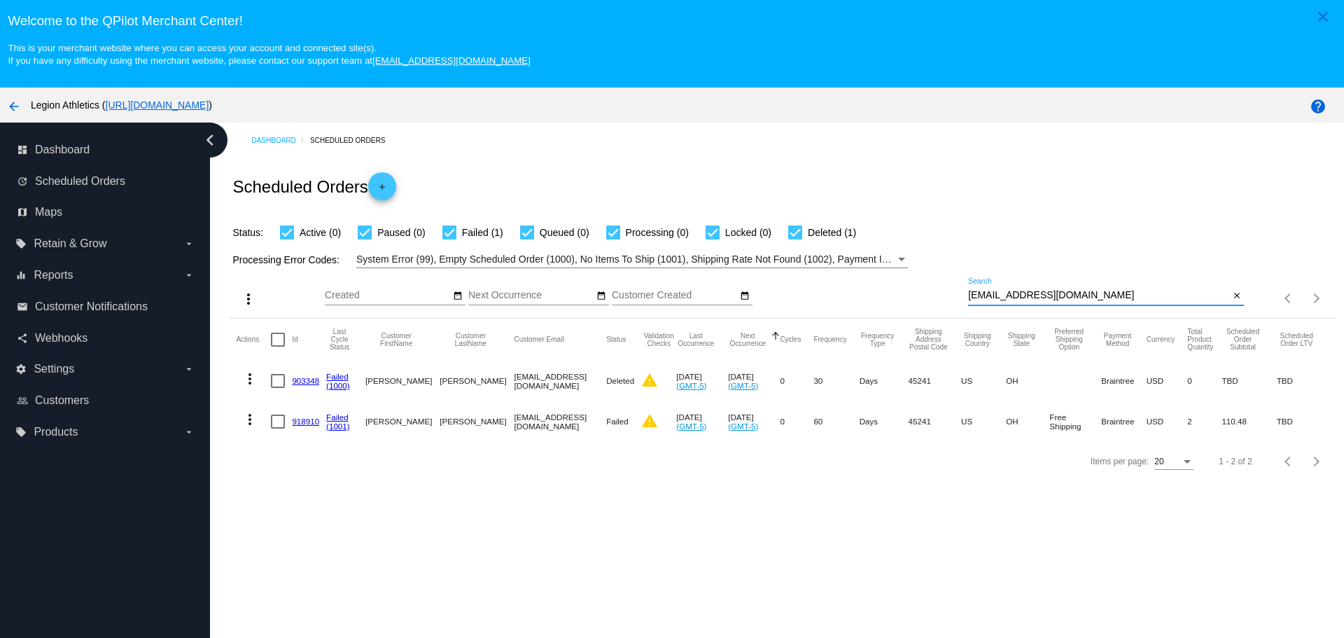
type input "[EMAIL_ADDRESS][DOMAIN_NAME]"
click at [305, 423] on link "918910" at bounding box center [305, 420] width 27 height 9
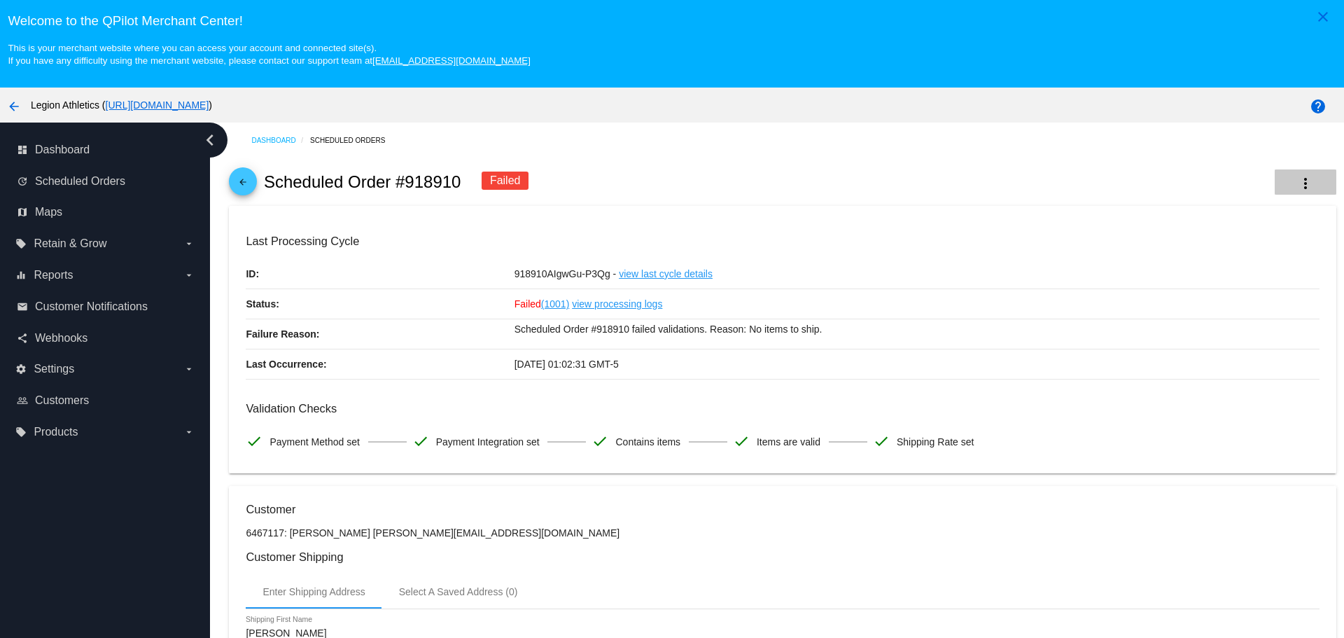
click at [1297, 190] on mat-icon "more_vert" at bounding box center [1305, 183] width 17 height 17
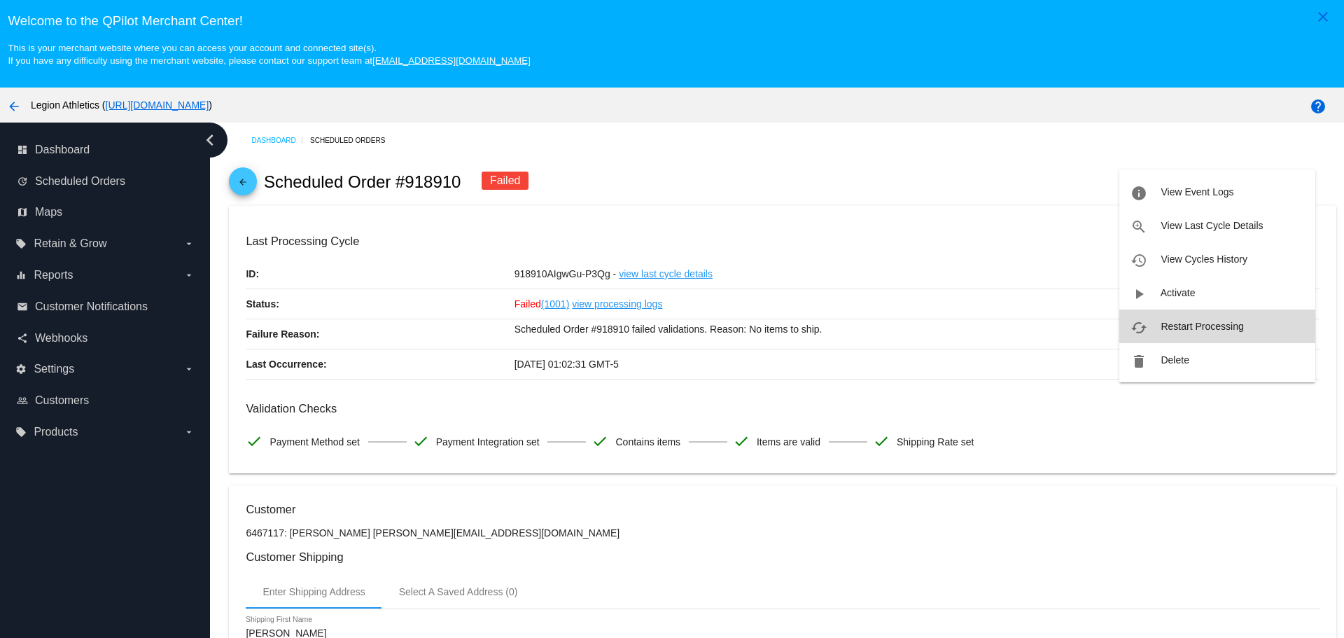
click at [1140, 321] on mat-icon "cached" at bounding box center [1138, 327] width 17 height 17
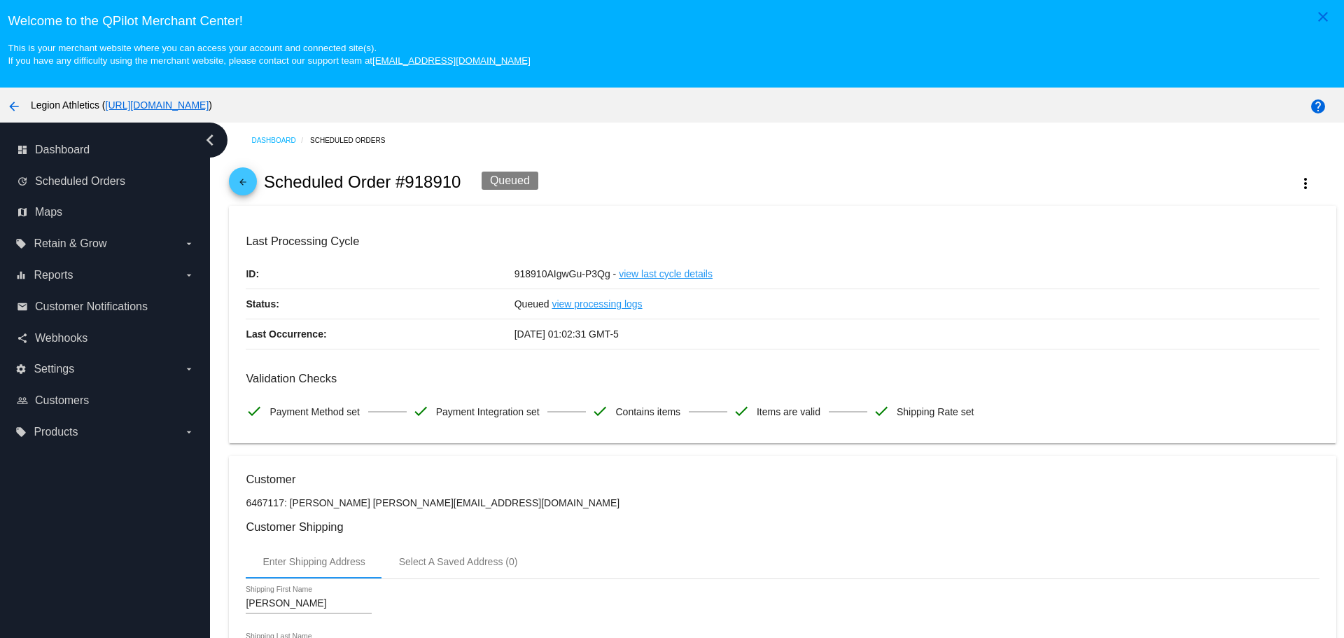
click at [243, 183] on mat-icon "arrow_back" at bounding box center [242, 185] width 17 height 17
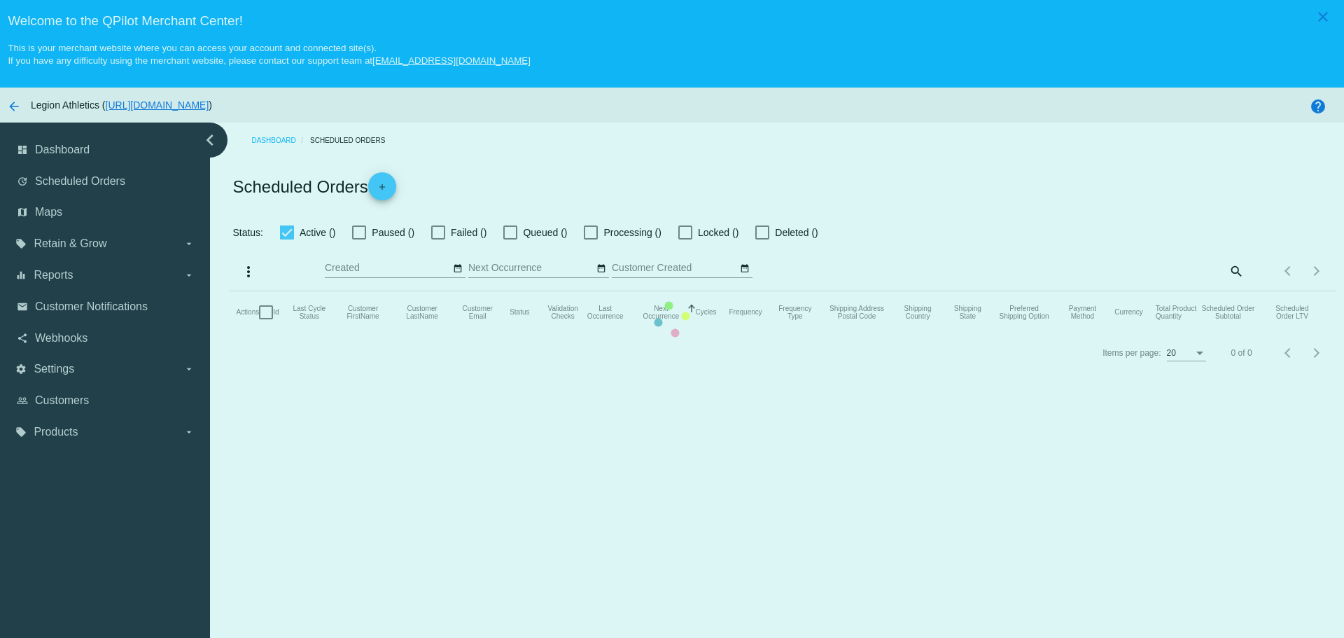
checkbox input "true"
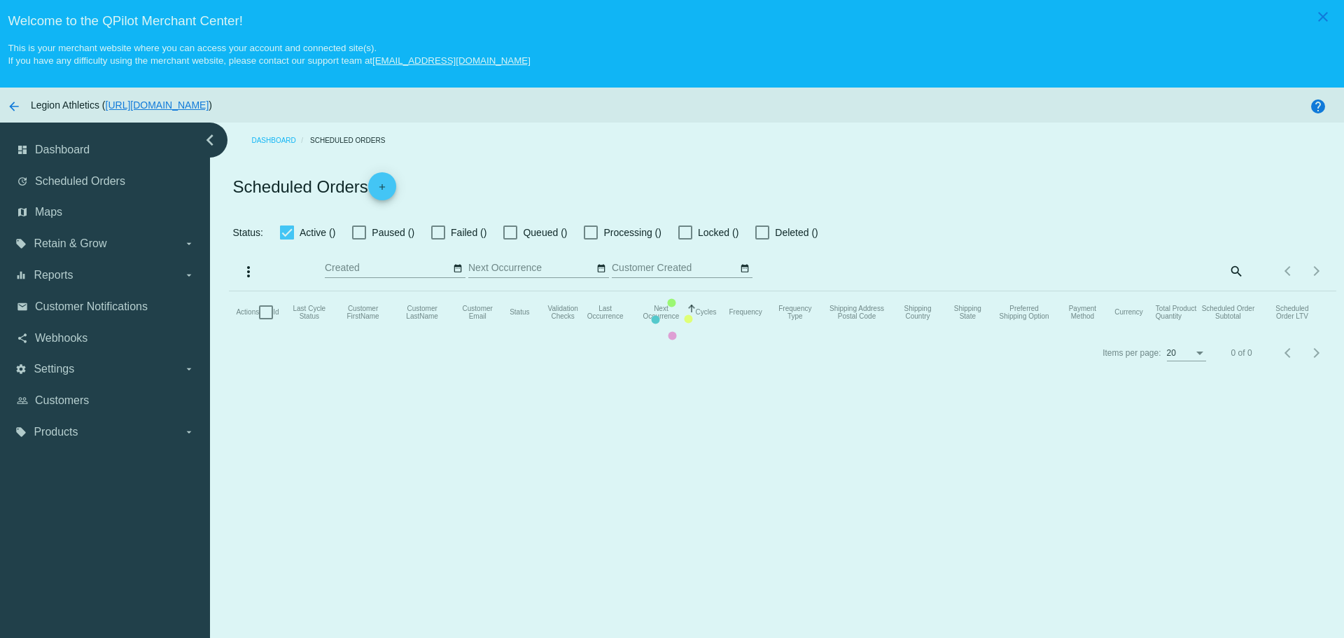
checkbox input "true"
